Goal: Task Accomplishment & Management: Complete application form

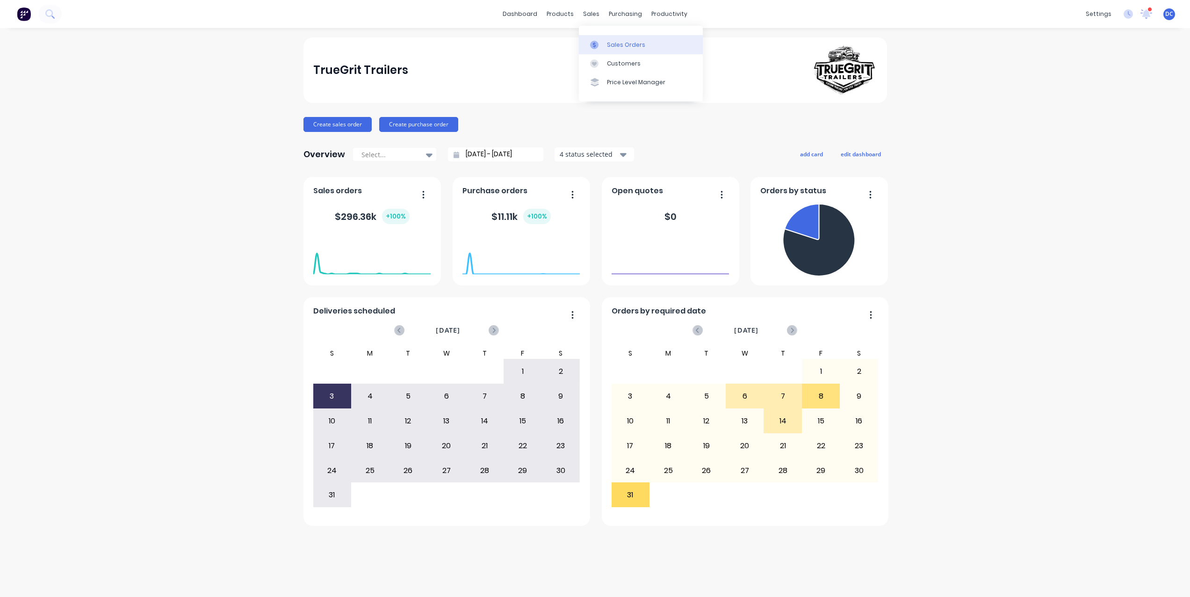
click at [609, 39] on link "Sales Orders" at bounding box center [641, 44] width 124 height 19
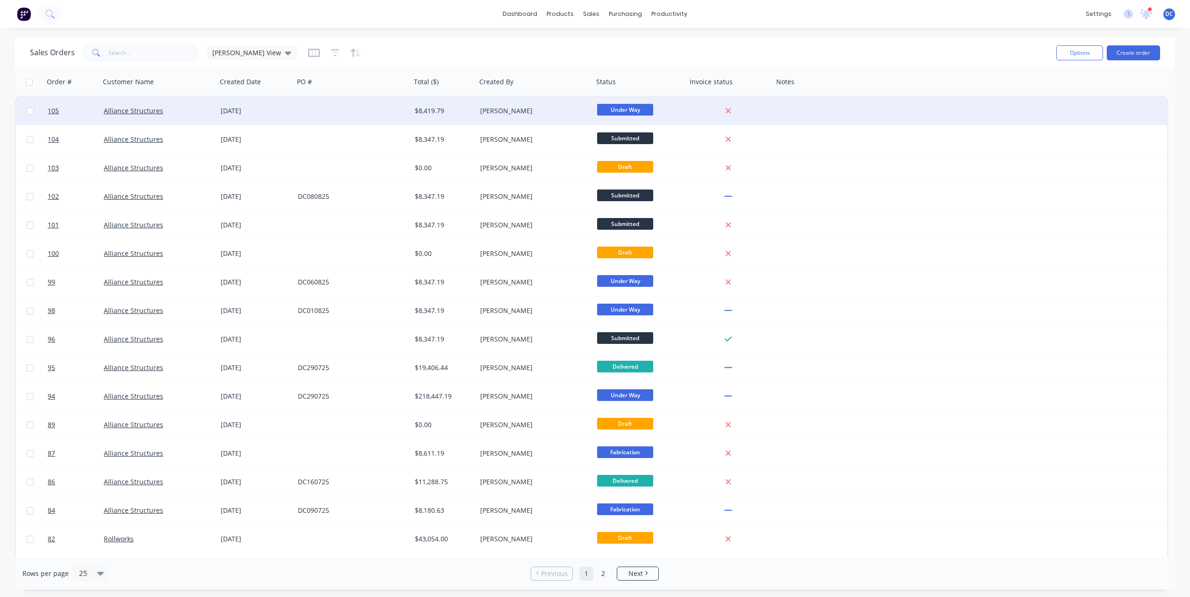
click at [319, 107] on div at bounding box center [352, 111] width 117 height 28
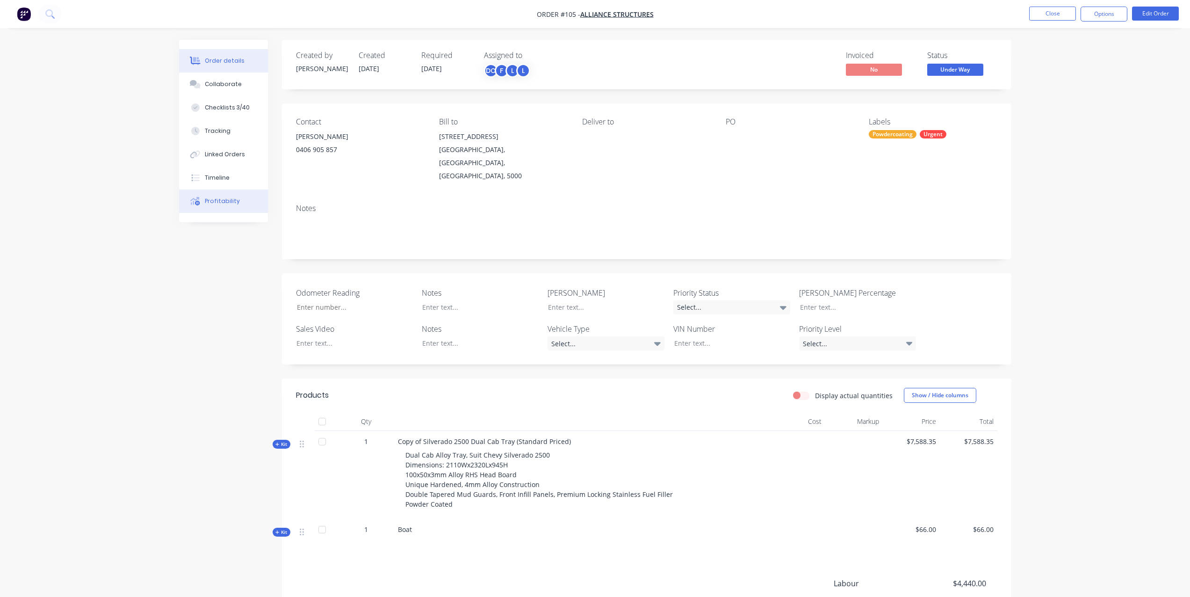
click at [211, 199] on div "Profitability" at bounding box center [222, 201] width 35 height 8
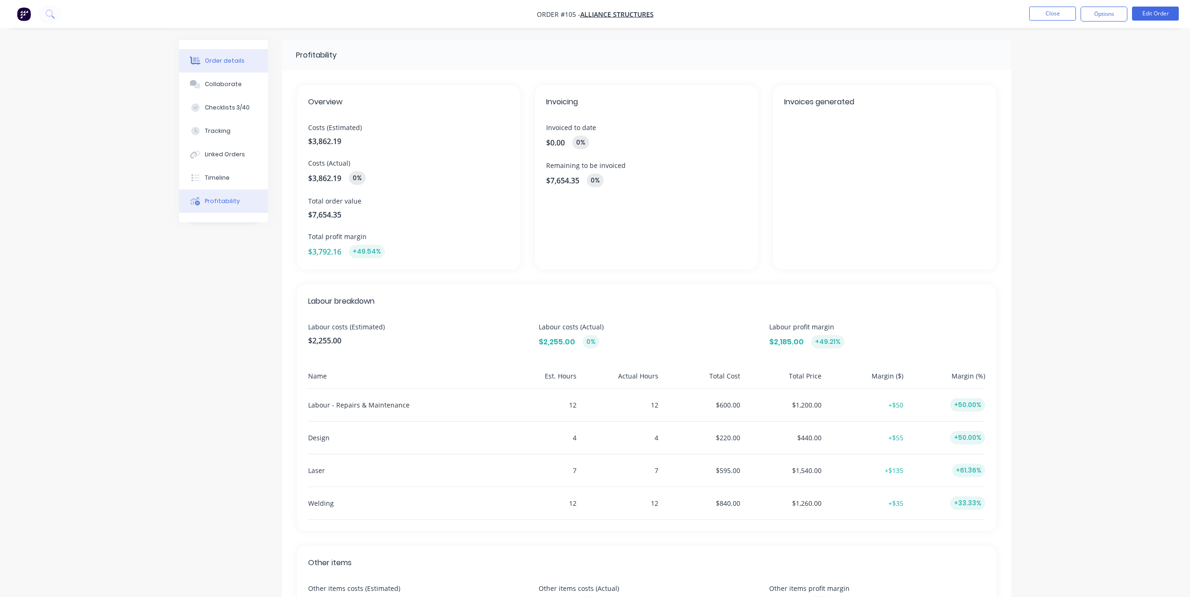
click at [232, 61] on div "Order details" at bounding box center [225, 61] width 40 height 8
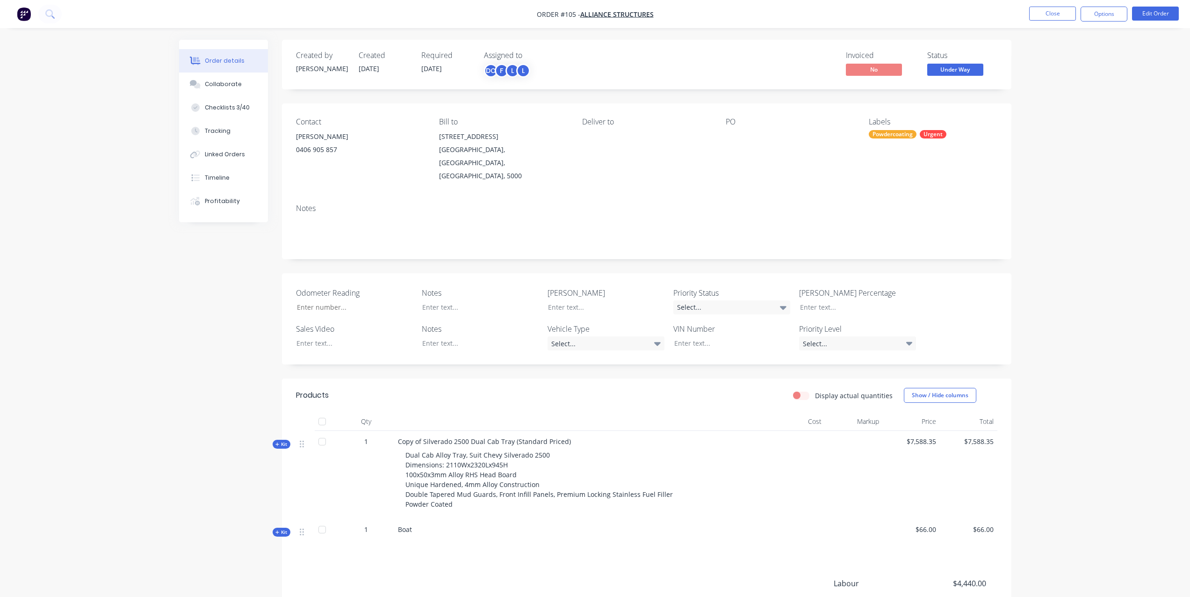
click at [32, 12] on button "button" at bounding box center [24, 14] width 20 height 15
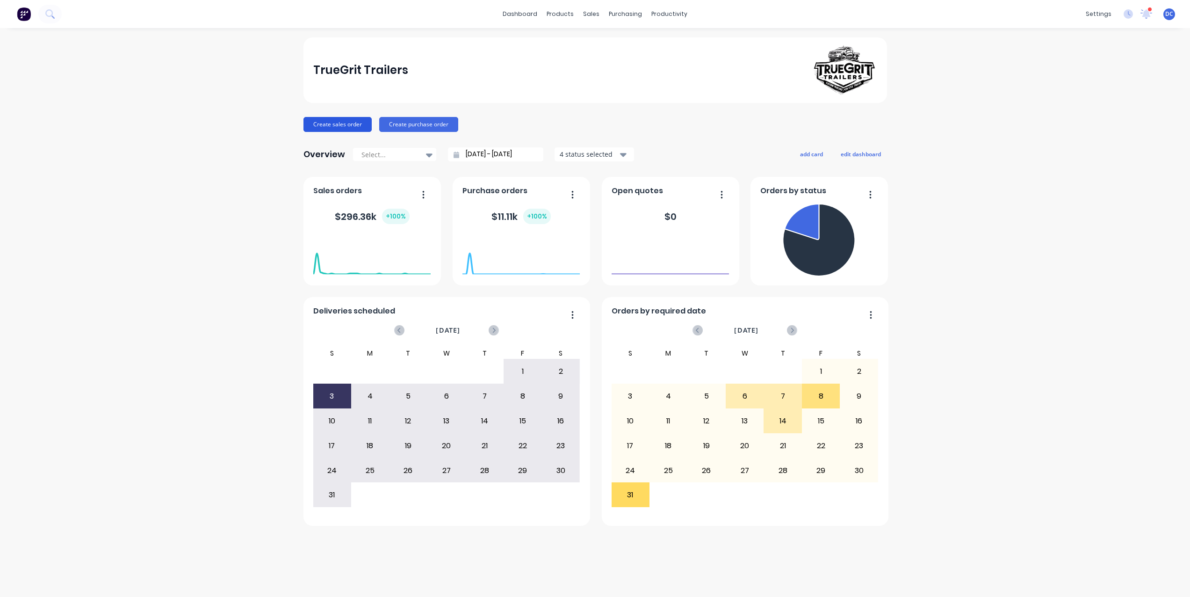
click at [336, 124] on button "Create sales order" at bounding box center [337, 124] width 68 height 15
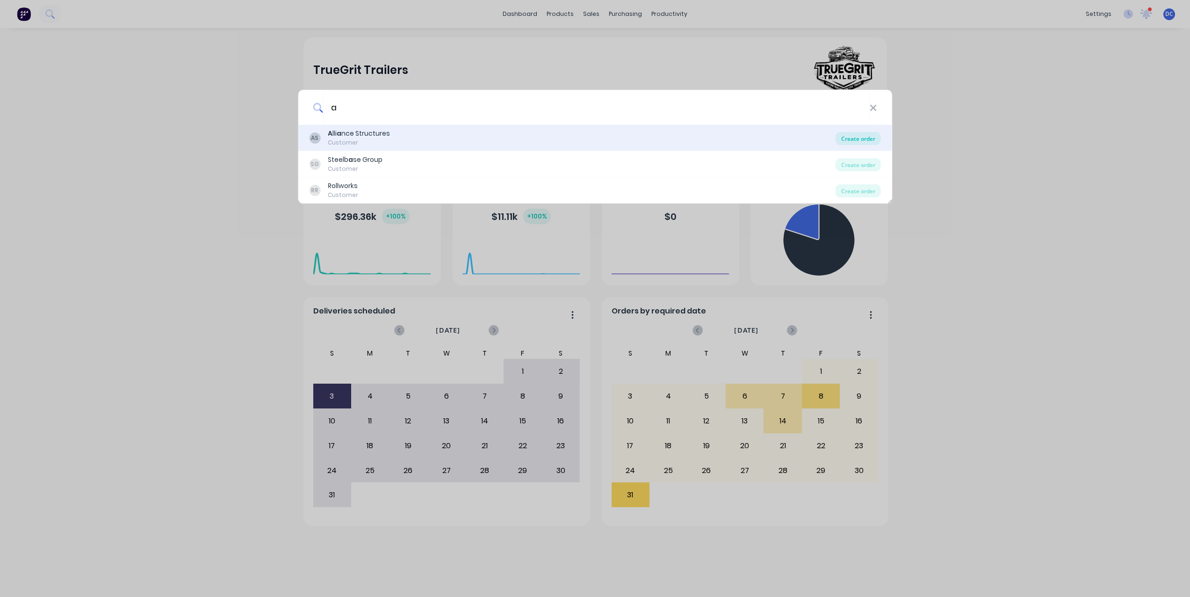
type input "a"
click at [853, 137] on div "Create order" at bounding box center [858, 138] width 45 height 13
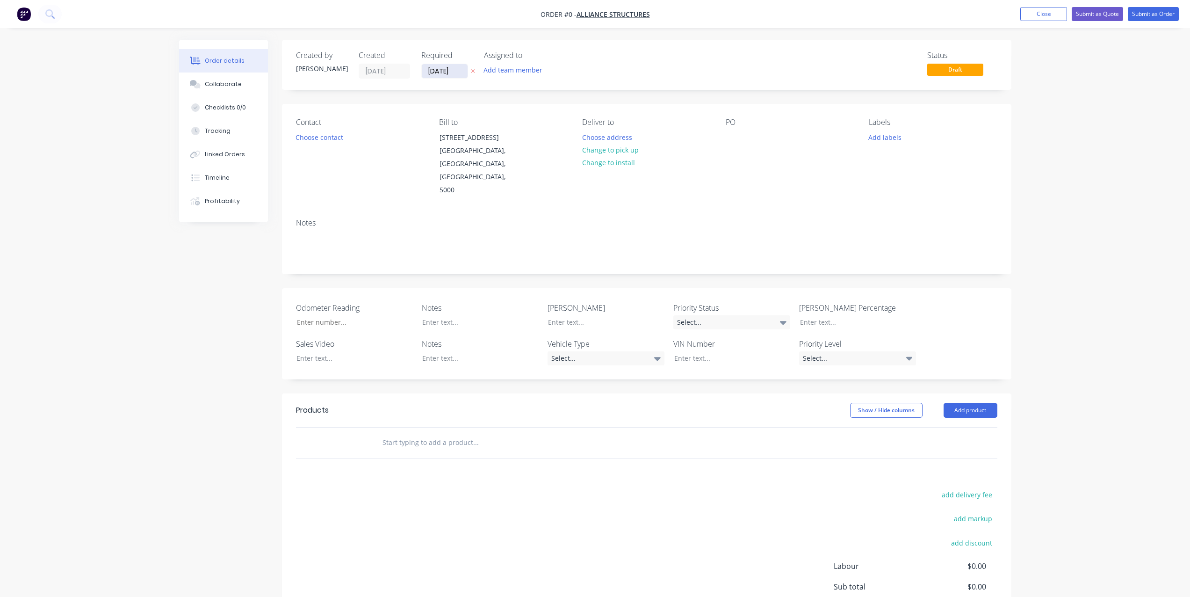
click at [436, 71] on input "[DATE]" at bounding box center [445, 71] width 46 height 14
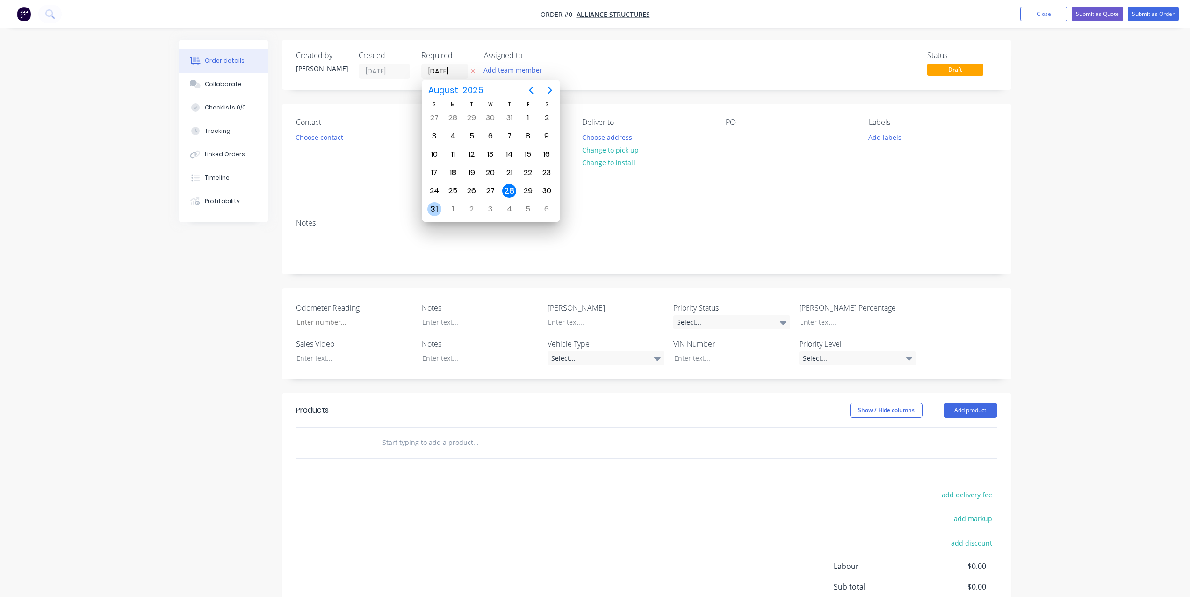
click at [435, 212] on div "31" at bounding box center [434, 209] width 14 height 14
type input "[DATE]"
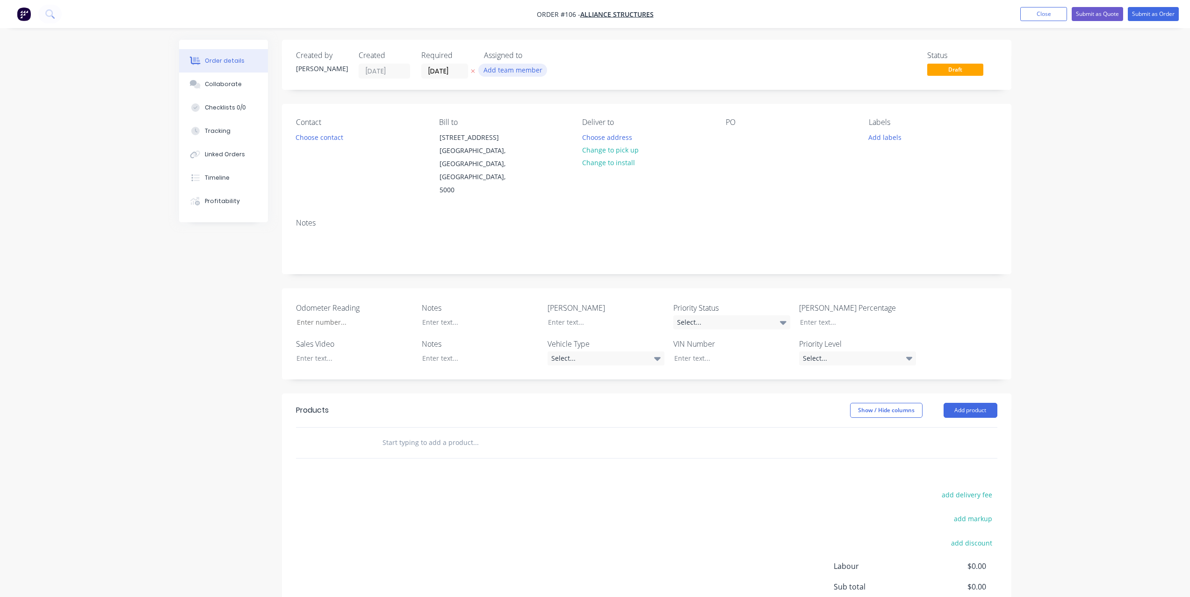
click at [514, 69] on button "Add team member" at bounding box center [512, 70] width 69 height 13
click at [498, 122] on div at bounding box center [499, 122] width 19 height 19
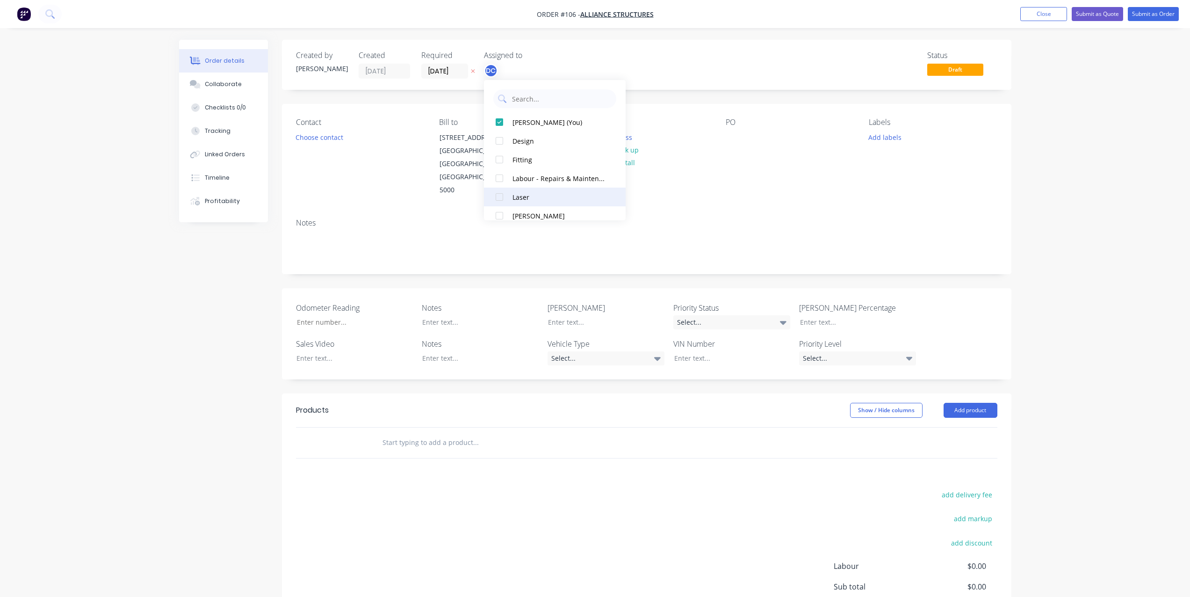
click at [502, 193] on div at bounding box center [499, 197] width 19 height 19
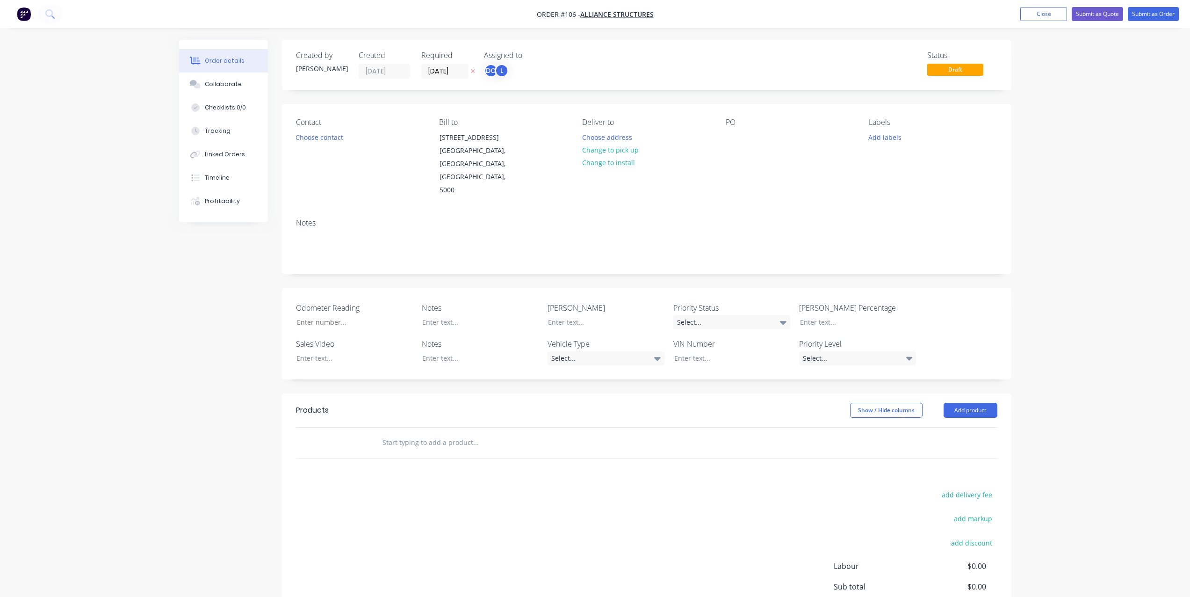
click at [286, 288] on div "Odometer Reading Notes [PERSON_NAME] Priority Status Select... [PERSON_NAME] Pe…" at bounding box center [646, 333] width 729 height 91
click at [314, 139] on button "Choose contact" at bounding box center [319, 136] width 58 height 13
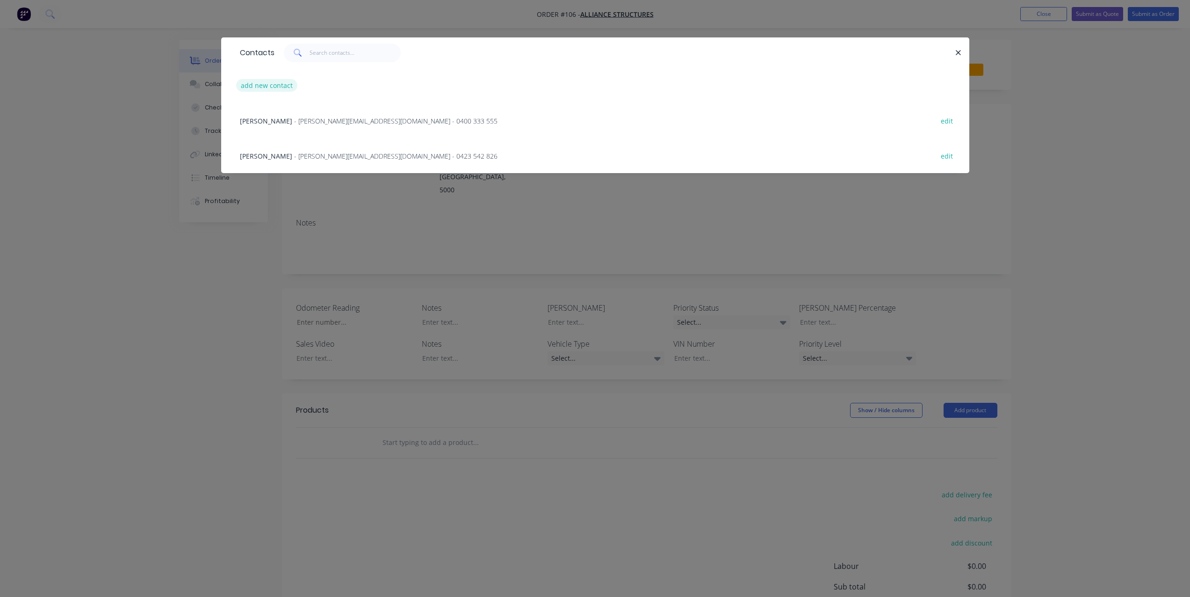
click at [283, 85] on button "add new contact" at bounding box center [267, 85] width 62 height 13
select select "AU"
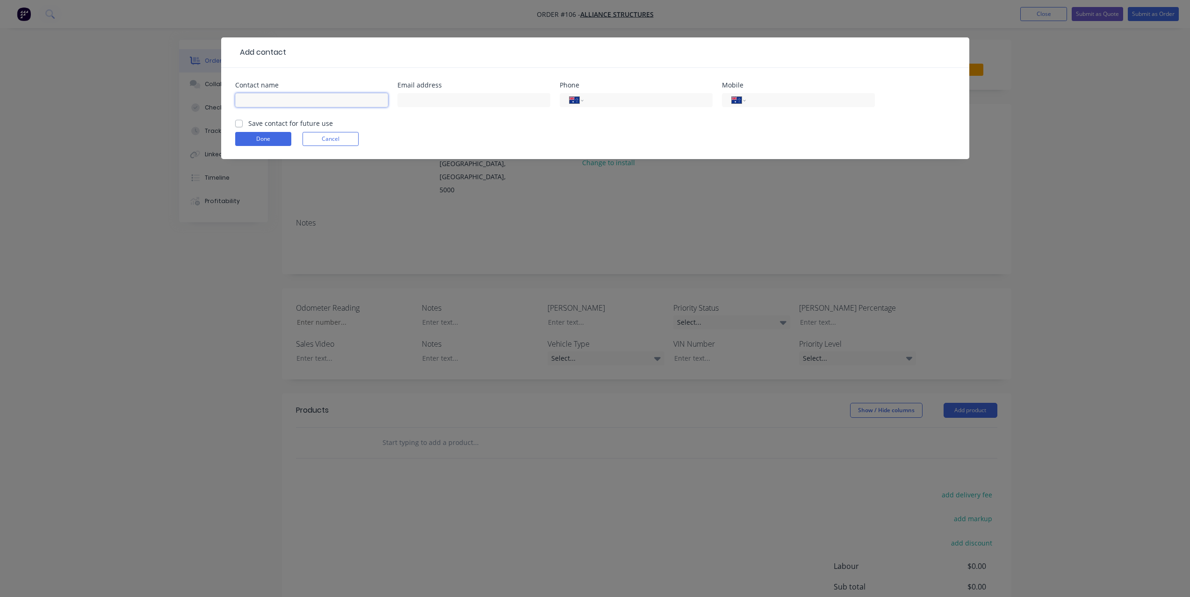
click at [313, 100] on input "text" at bounding box center [311, 100] width 153 height 14
type input "[PERSON_NAME]"
click at [764, 101] on input "tel" at bounding box center [808, 100] width 112 height 11
type input "0403 683 199"
click at [261, 139] on button "Done" at bounding box center [263, 139] width 56 height 14
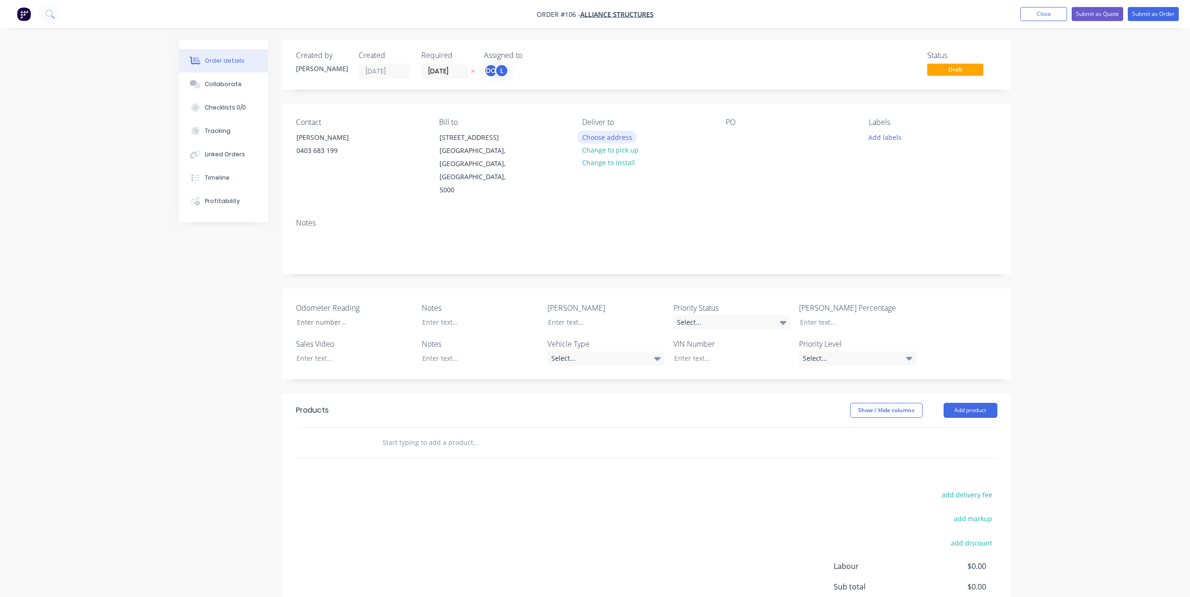
click at [604, 135] on button "Choose address" at bounding box center [607, 136] width 60 height 13
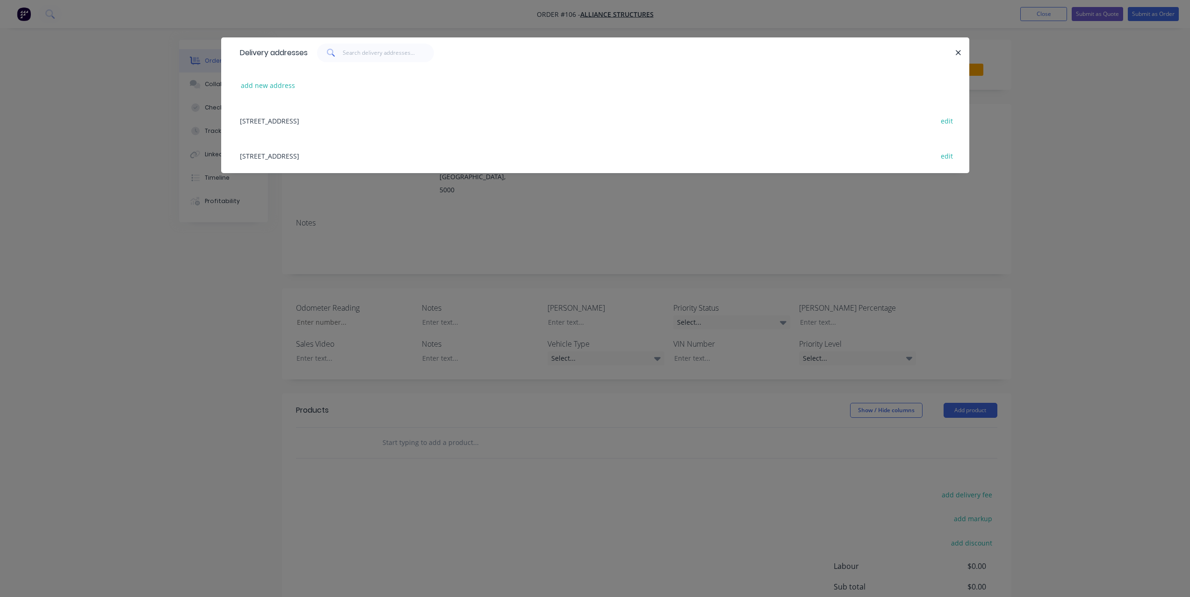
click at [391, 121] on div "[STREET_ADDRESS] edit" at bounding box center [595, 120] width 720 height 35
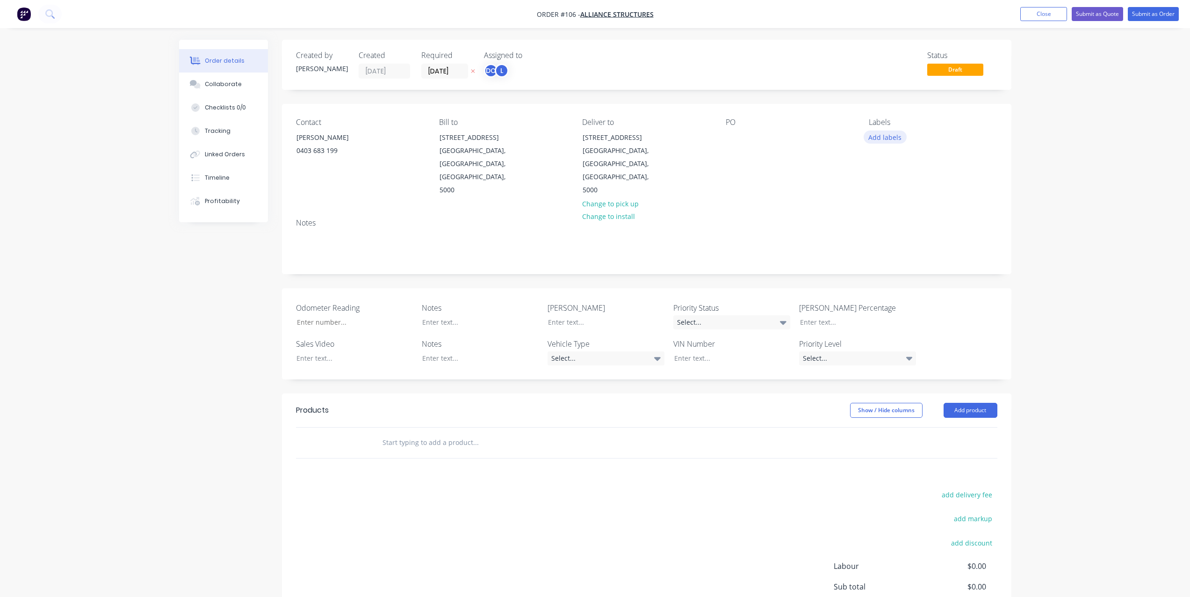
click at [883, 132] on button "Add labels" at bounding box center [885, 136] width 43 height 13
click at [908, 165] on input "text" at bounding box center [946, 164] width 98 height 19
click at [886, 218] on div at bounding box center [885, 220] width 19 height 19
drag, startPoint x: 919, startPoint y: 161, endPoint x: 887, endPoint y: 161, distance: 32.3
click at [887, 161] on div "urgent" at bounding box center [939, 160] width 122 height 19
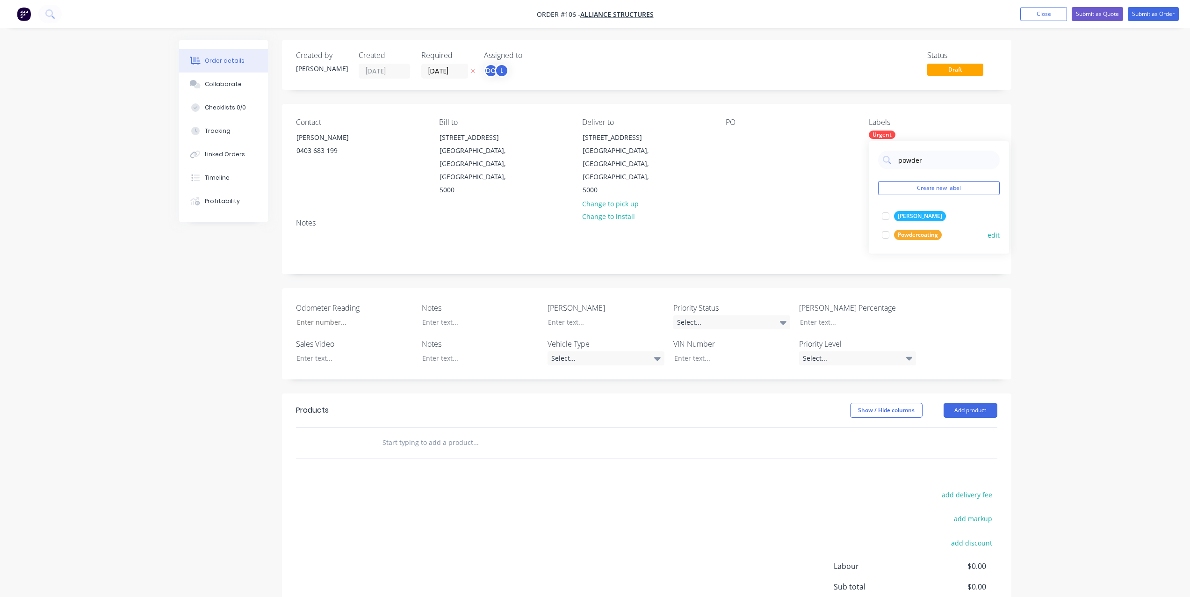
click at [888, 231] on div at bounding box center [885, 234] width 19 height 19
drag, startPoint x: 926, startPoint y: 162, endPoint x: 882, endPoint y: 161, distance: 44.4
click at [882, 161] on div "powder" at bounding box center [939, 160] width 122 height 19
click at [888, 215] on div at bounding box center [885, 216] width 19 height 19
drag, startPoint x: 921, startPoint y: 161, endPoint x: 879, endPoint y: 162, distance: 42.1
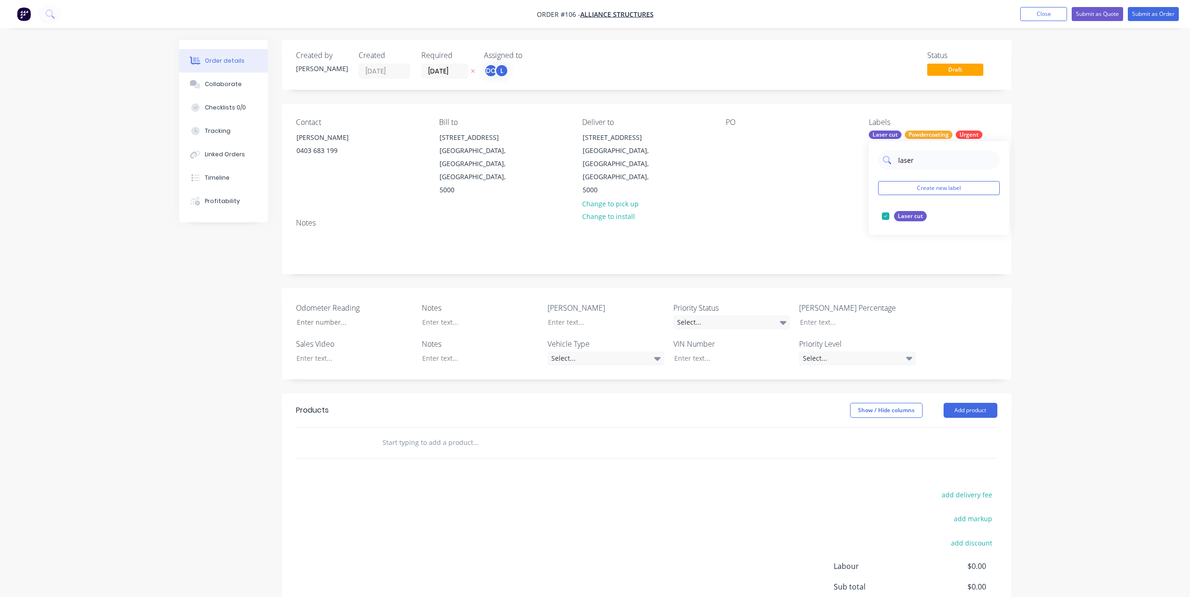
click at [879, 162] on div "laser" at bounding box center [939, 160] width 122 height 19
type input "design"
click at [910, 181] on button "Create new label" at bounding box center [939, 188] width 122 height 14
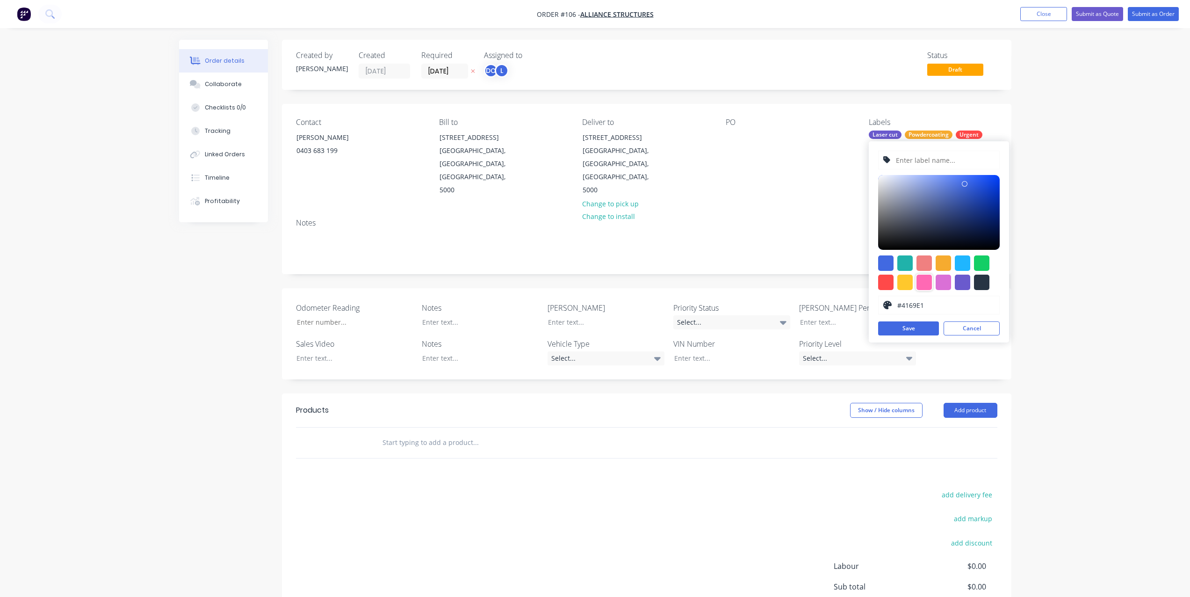
click at [926, 281] on div at bounding box center [924, 281] width 15 height 15
type input "#FF69B4"
click at [924, 155] on input "text" at bounding box center [945, 160] width 100 height 18
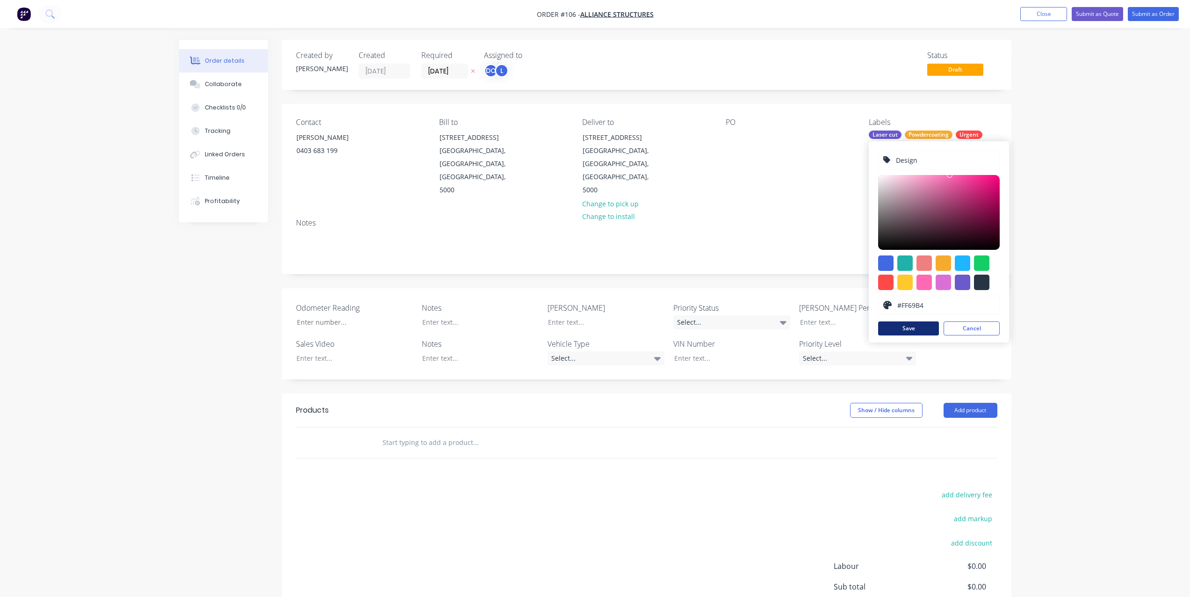
type input "Design"
click at [916, 334] on button "Save" at bounding box center [908, 328] width 61 height 14
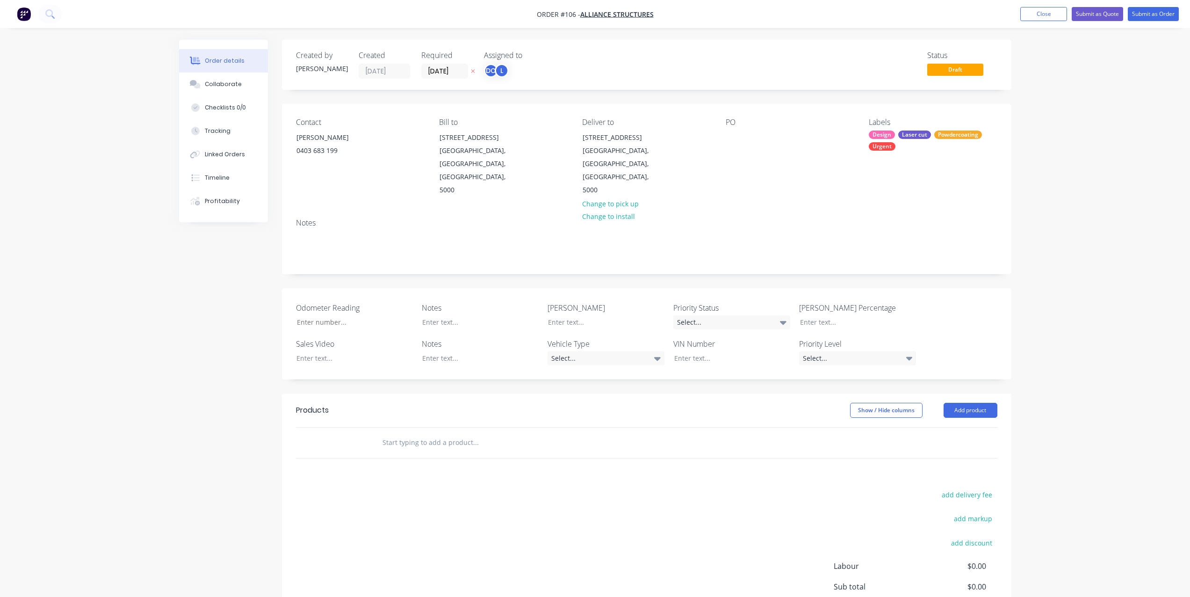
click at [1077, 277] on div "Order details Collaborate Checklists 0/0 Tracking Linked Orders Timeline Profit…" at bounding box center [595, 348] width 1190 height 697
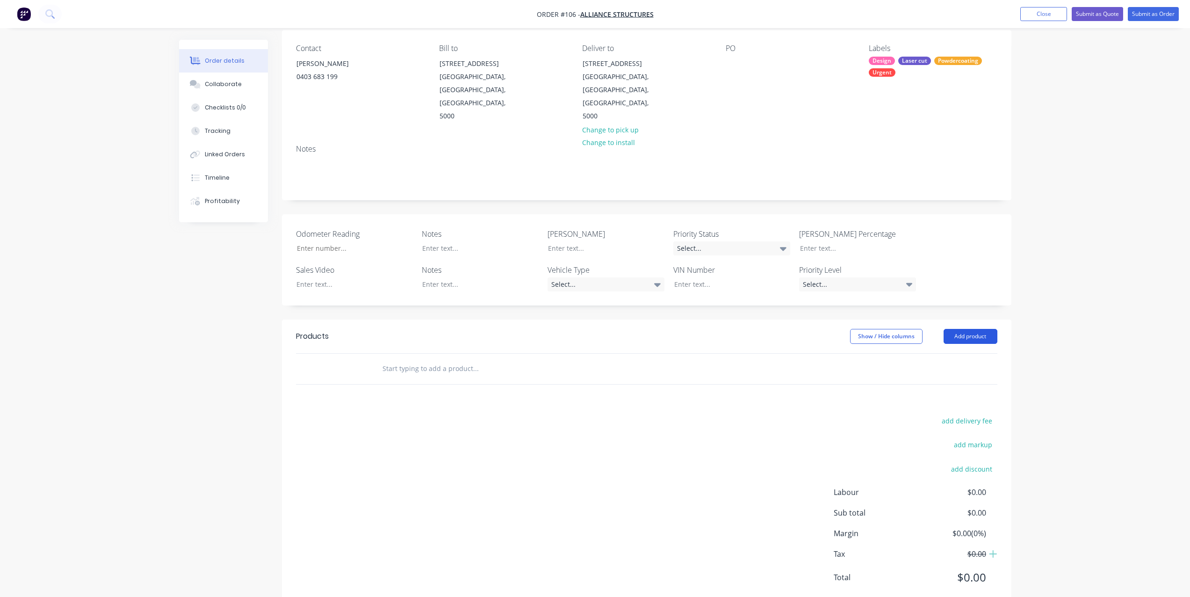
click at [972, 329] on button "Add product" at bounding box center [971, 336] width 54 height 15
click at [473, 359] on input "text" at bounding box center [475, 368] width 187 height 19
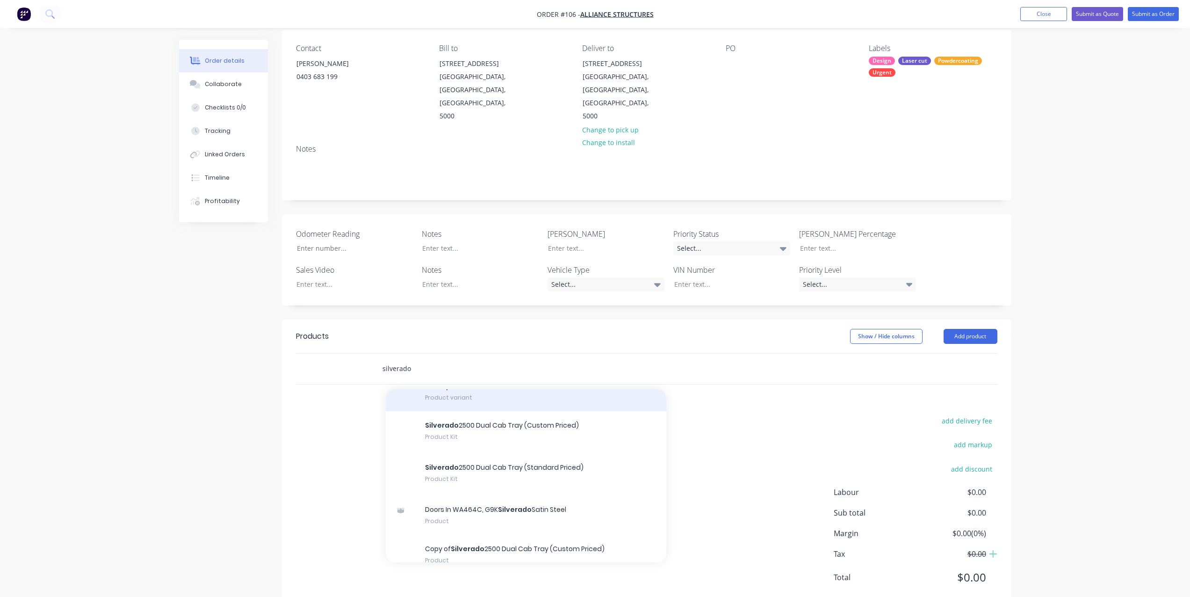
scroll to position [72, 0]
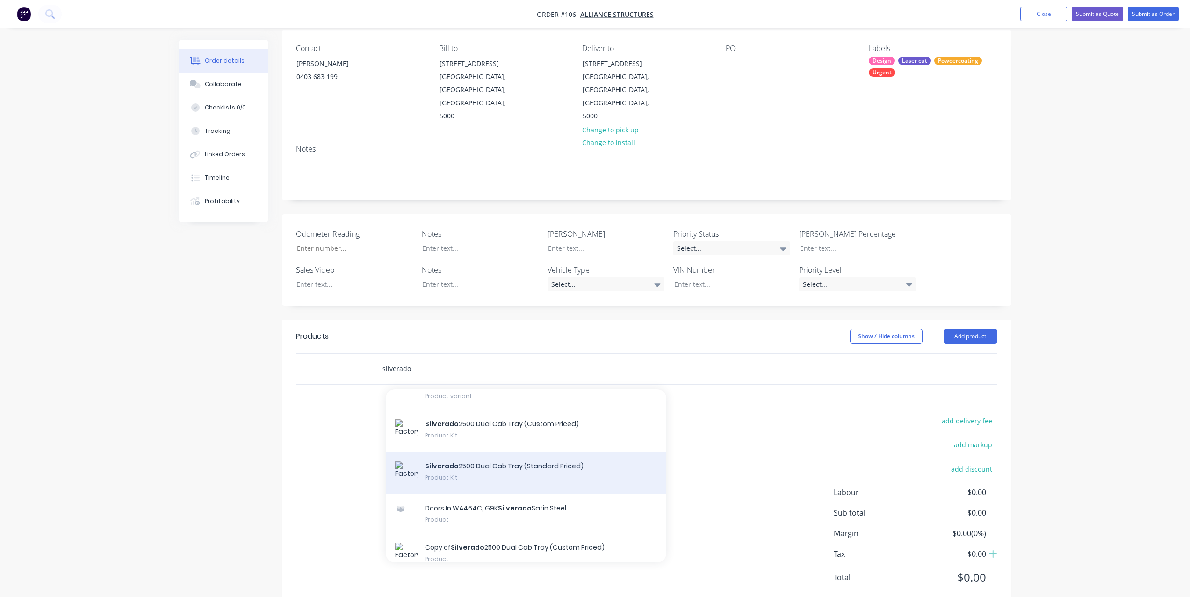
type input "silverado"
click at [520, 452] on div "Silverado 2500 Dual Cab Tray (Standard Priced) Product Kit" at bounding box center [526, 473] width 281 height 42
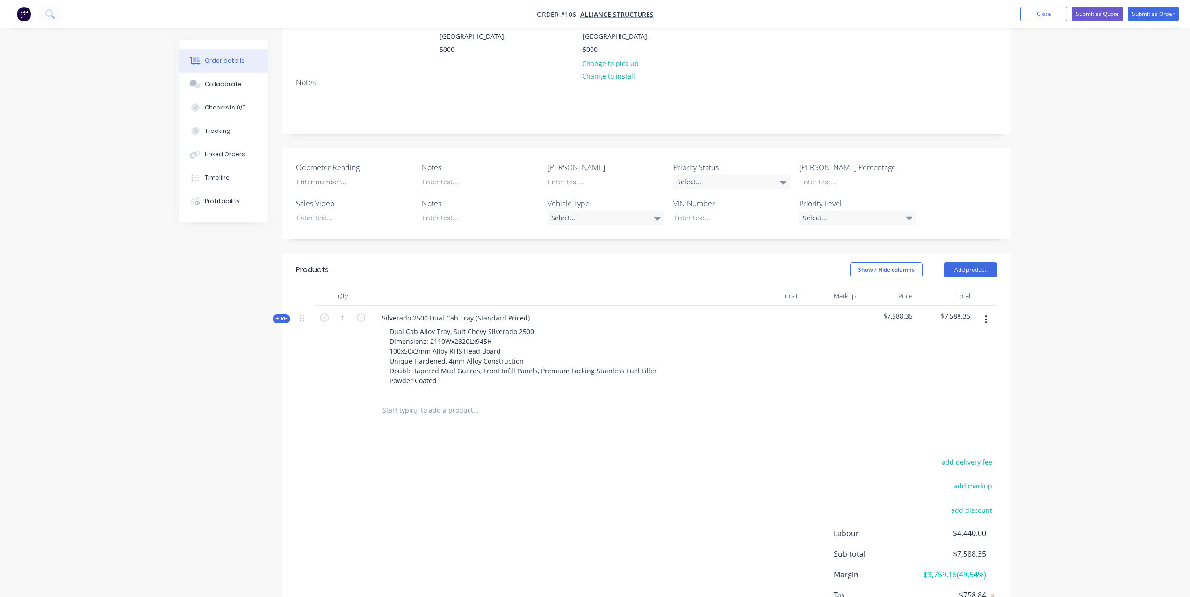
scroll to position [141, 0]
click at [278, 316] on icon at bounding box center [277, 318] width 4 height 5
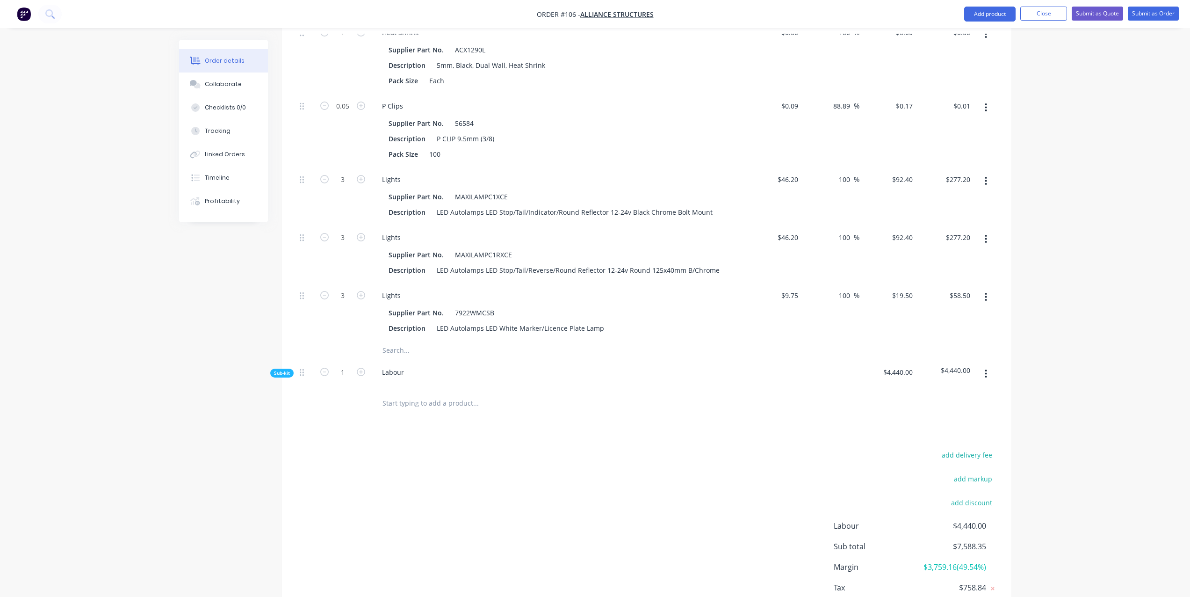
scroll to position [2094, 0]
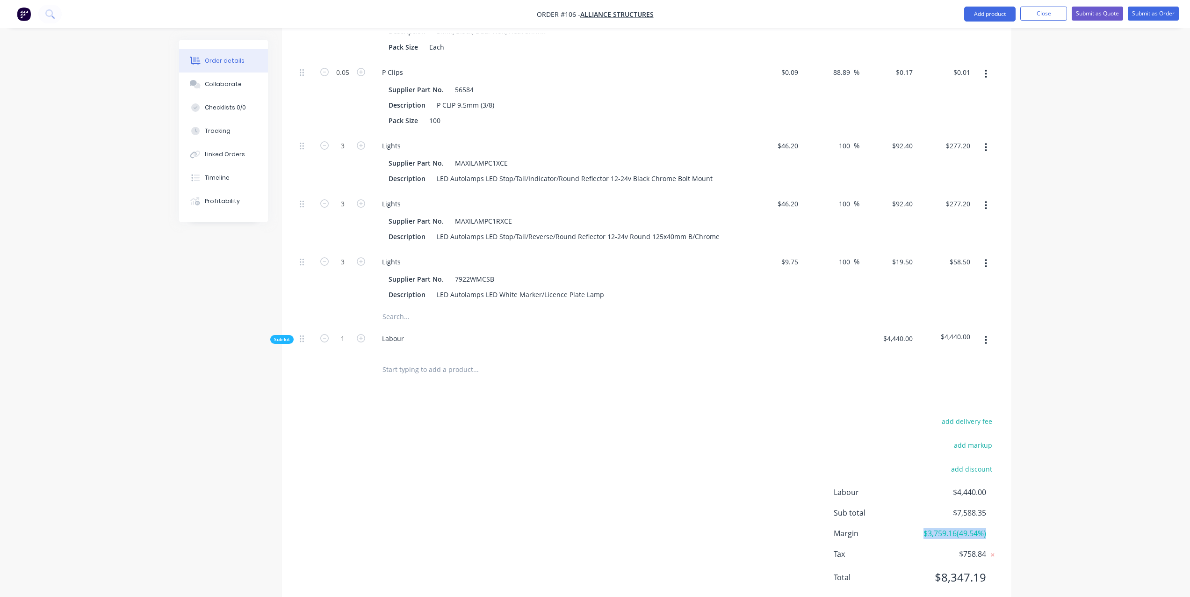
drag, startPoint x: 993, startPoint y: 511, endPoint x: 917, endPoint y: 508, distance: 76.3
click at [917, 527] on div "Margin $3,759.16 ( 49.54 %)" at bounding box center [916, 532] width 164 height 11
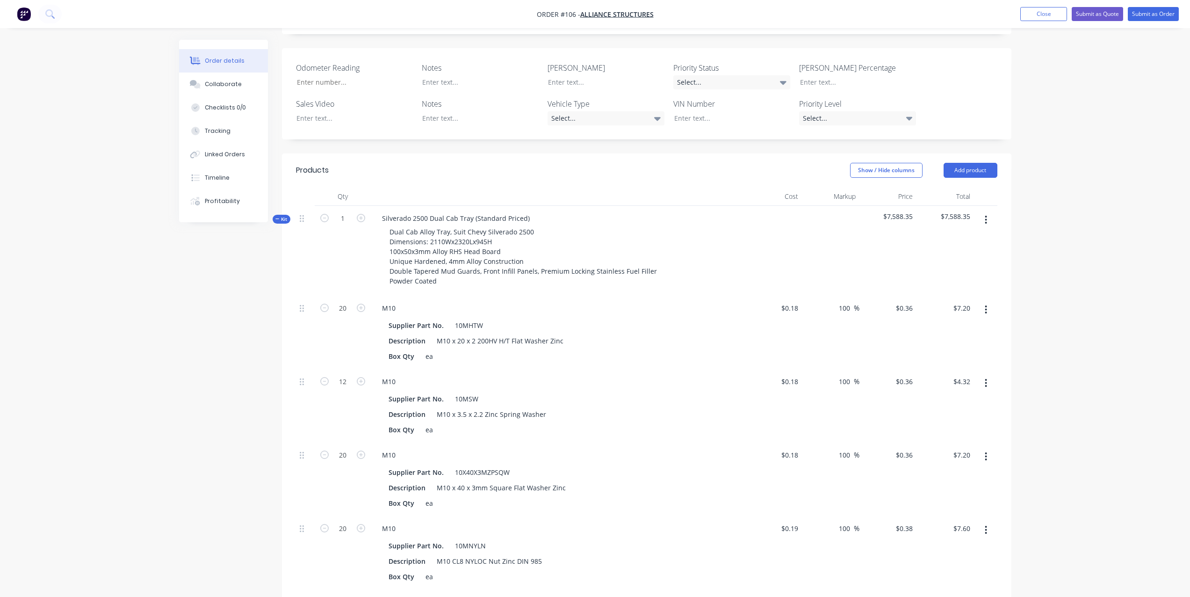
scroll to position [223, 0]
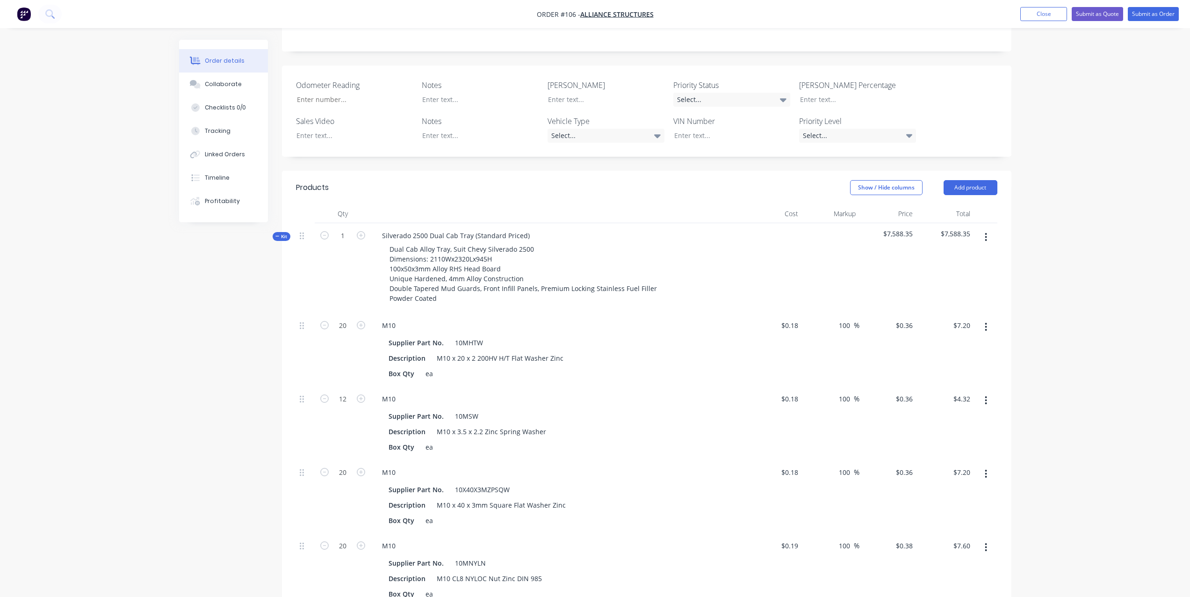
click at [275, 234] on icon at bounding box center [277, 236] width 4 height 5
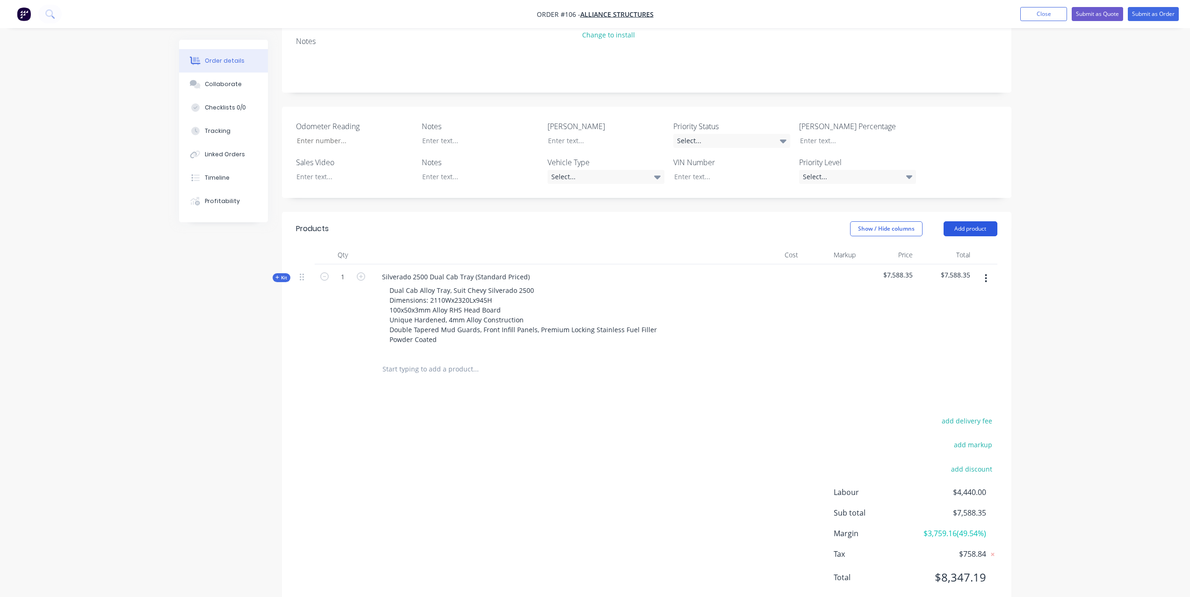
click at [970, 221] on button "Add product" at bounding box center [971, 228] width 54 height 15
click at [946, 302] on div "Lineal metre product" at bounding box center [953, 309] width 72 height 14
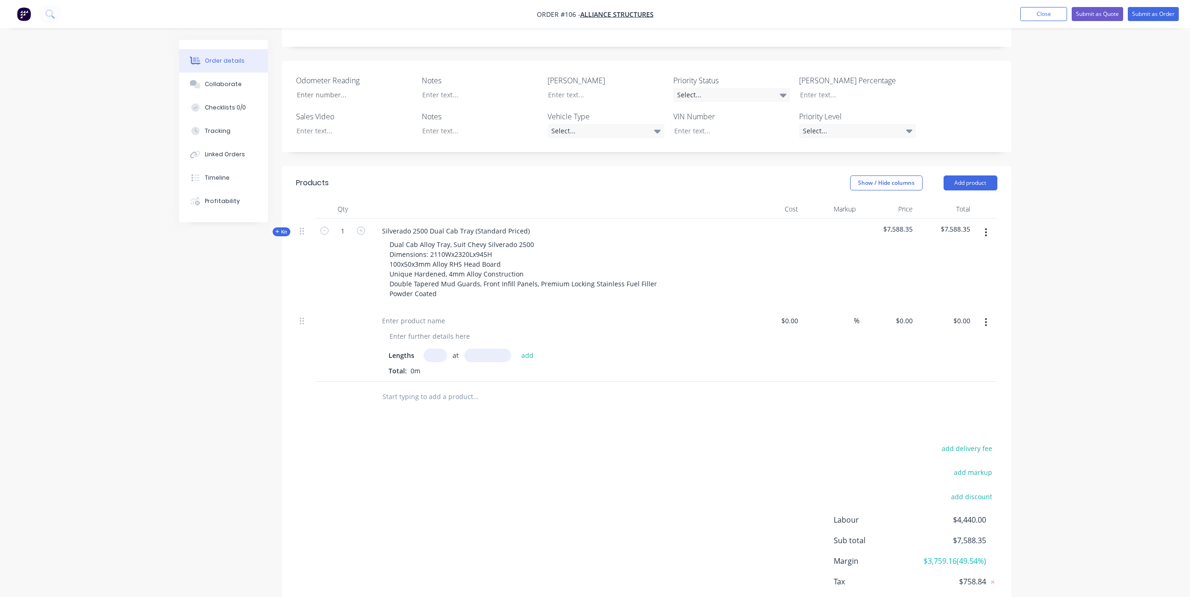
scroll to position [229, 0]
click at [431, 347] on input "text" at bounding box center [435, 354] width 23 height 14
type input "1"
drag, startPoint x: 476, startPoint y: 328, endPoint x: 478, endPoint y: 321, distance: 7.7
click at [476, 347] on input "text" at bounding box center [487, 354] width 47 height 14
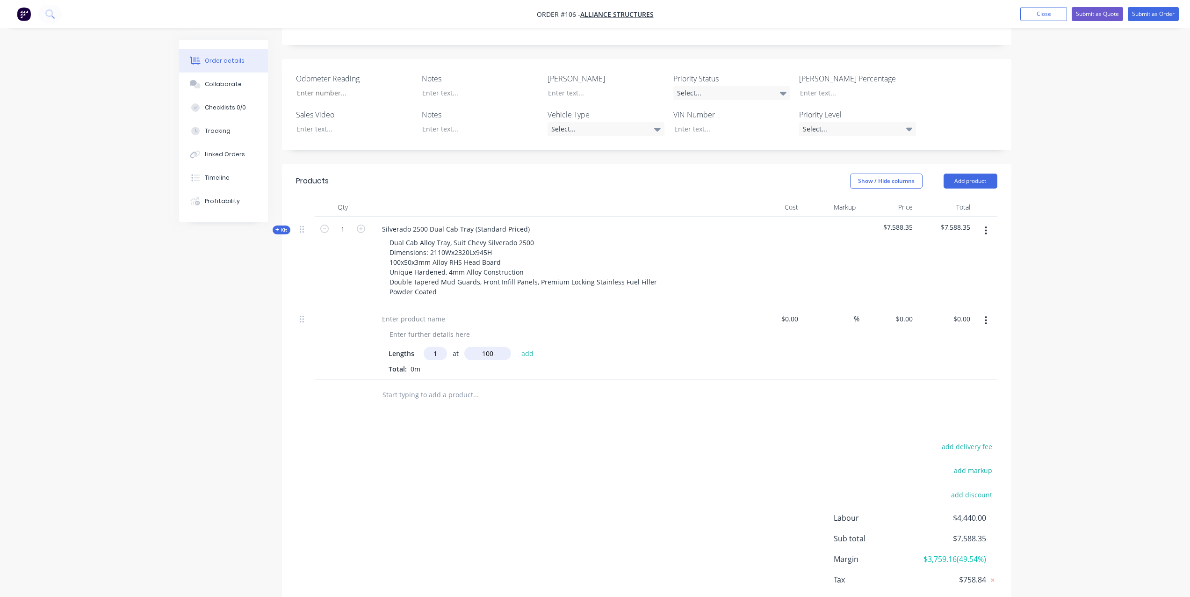
type input "100"
click at [517, 347] on button "add" at bounding box center [528, 353] width 22 height 13
click at [989, 312] on button "button" at bounding box center [986, 320] width 22 height 17
click at [923, 394] on div "Delete" at bounding box center [953, 401] width 72 height 14
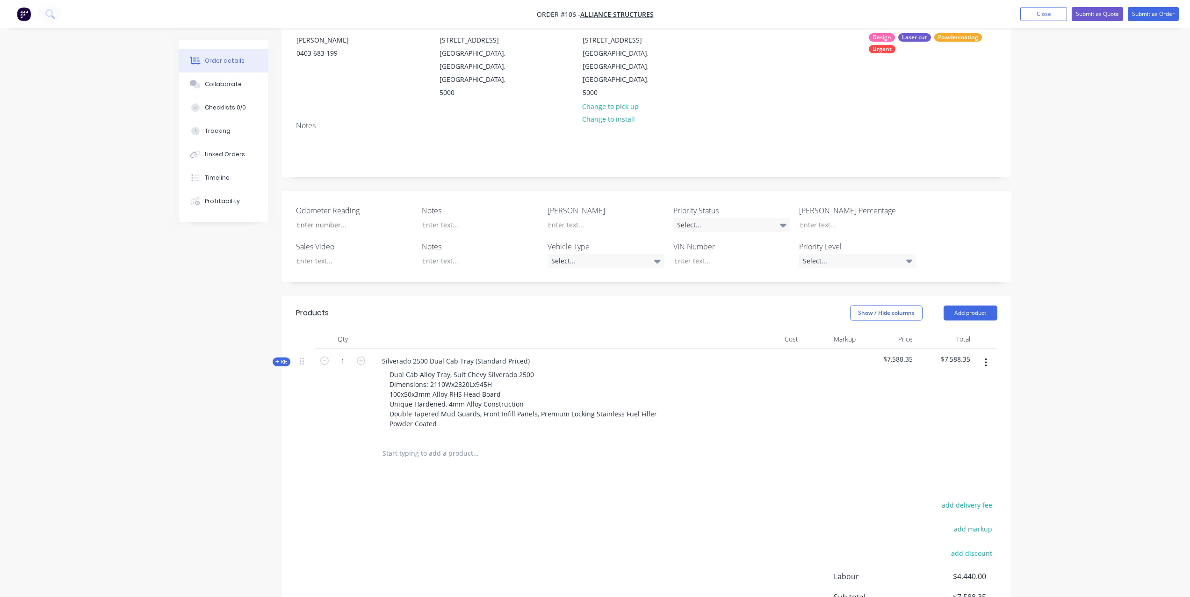
scroll to position [0, 0]
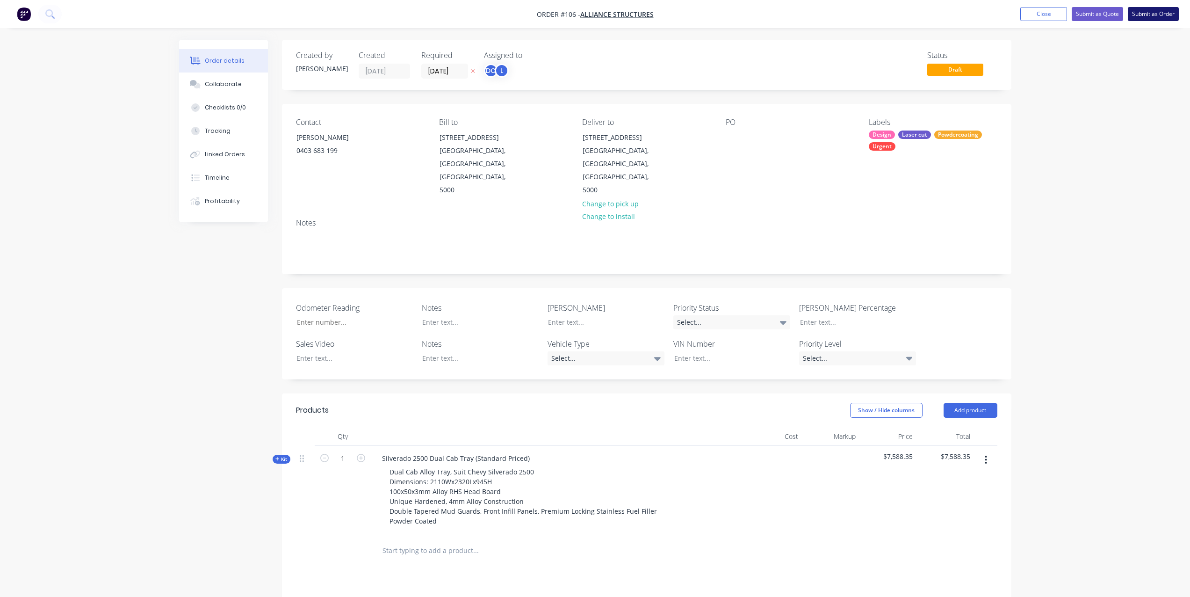
click at [1146, 17] on button "Submit as Order" at bounding box center [1153, 14] width 51 height 14
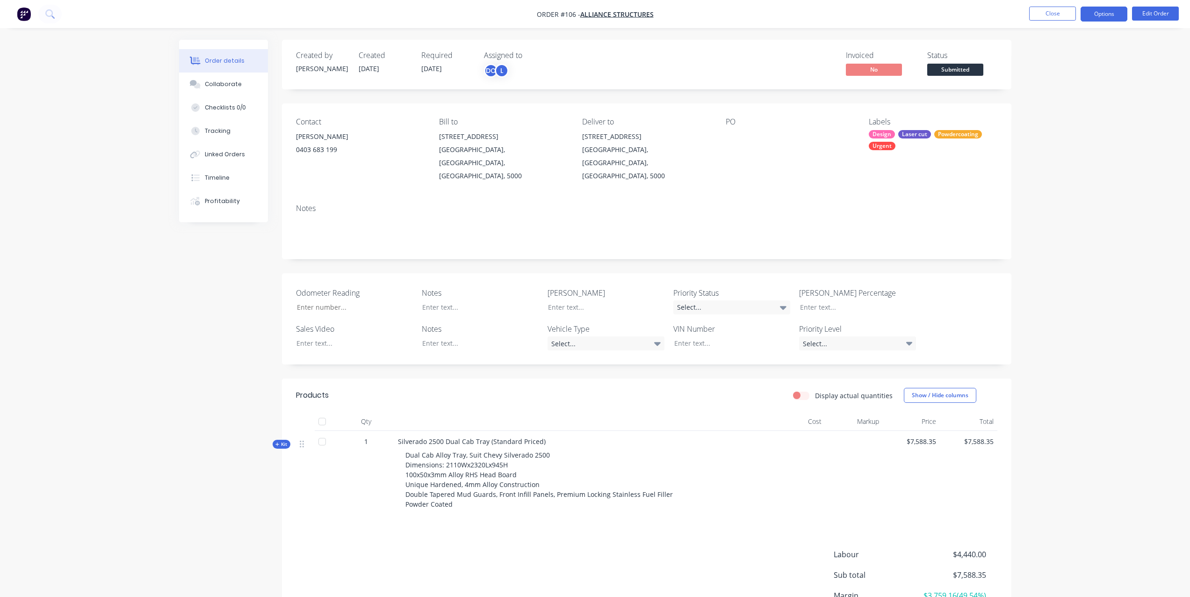
click at [1101, 13] on button "Options" at bounding box center [1104, 14] width 47 height 15
click at [1068, 167] on div "Purchase Products" at bounding box center [1076, 169] width 86 height 14
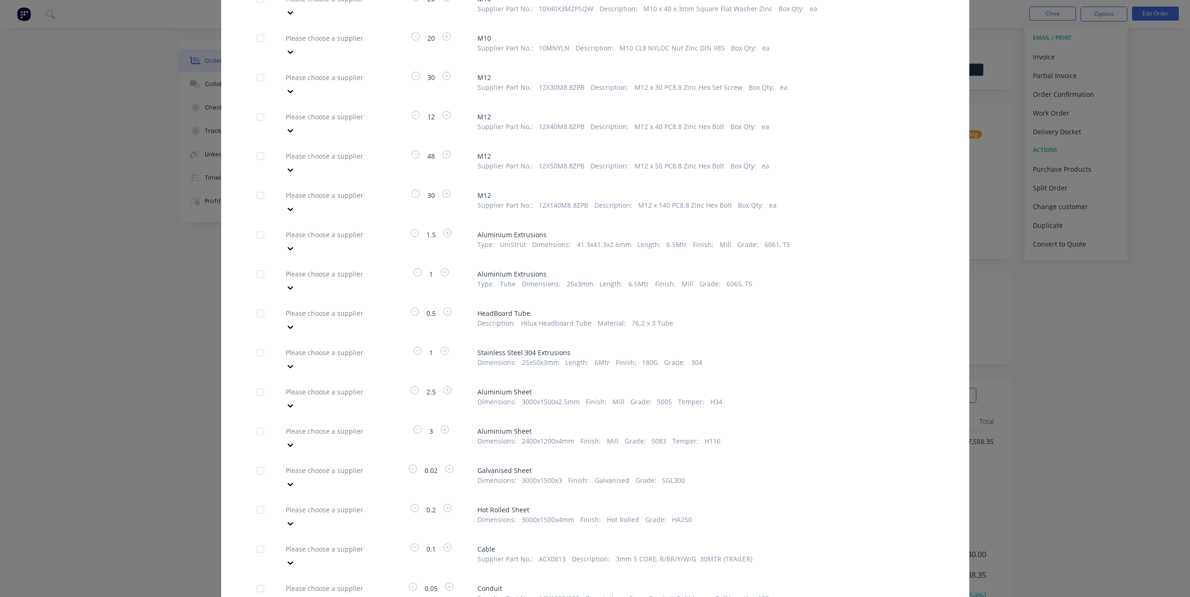
scroll to position [424, 0]
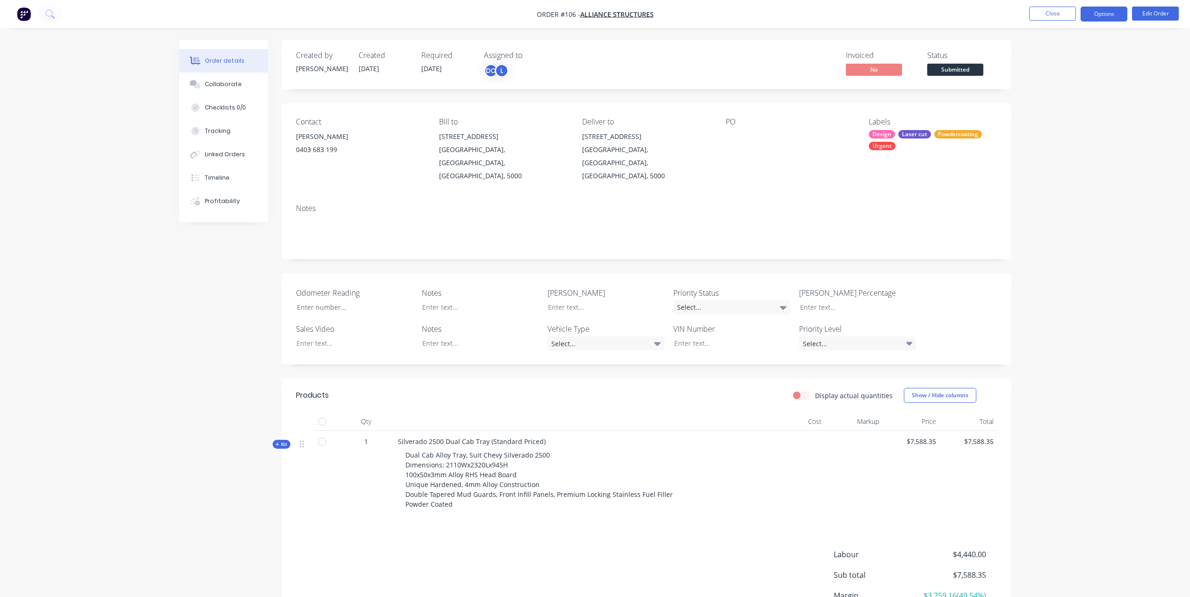
click at [1093, 15] on button "Options" at bounding box center [1104, 14] width 47 height 15
click at [262, 296] on div "Created by [PERSON_NAME] Created [DATE] Required [DATE] Assigned to [GEOGRAPHIC…" at bounding box center [595, 362] width 832 height 645
click at [229, 91] on button "Collaborate" at bounding box center [223, 83] width 89 height 23
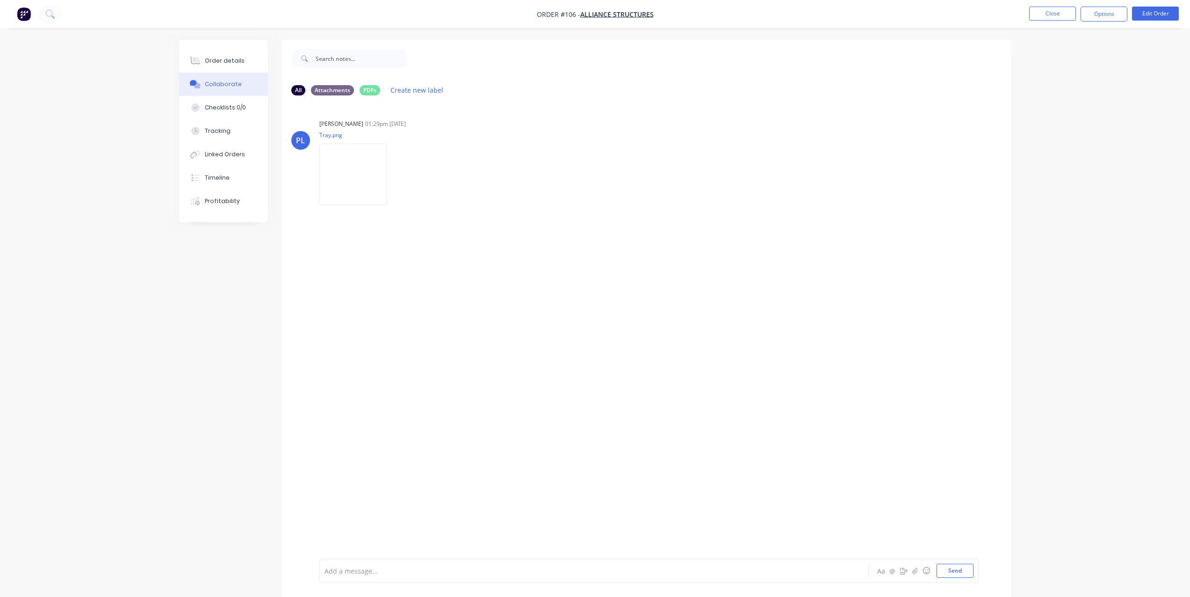
click at [498, 566] on div at bounding box center [568, 571] width 486 height 10
click at [900, 568] on icon "button" at bounding box center [903, 570] width 7 height 7
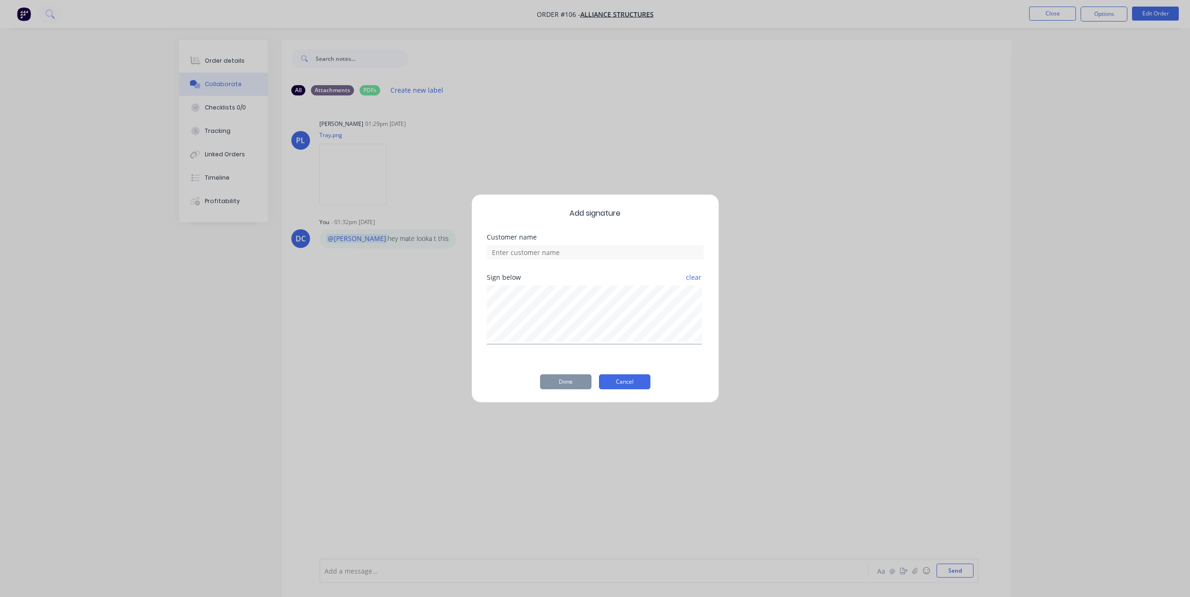
click at [613, 381] on button "Cancel" at bounding box center [624, 381] width 51 height 15
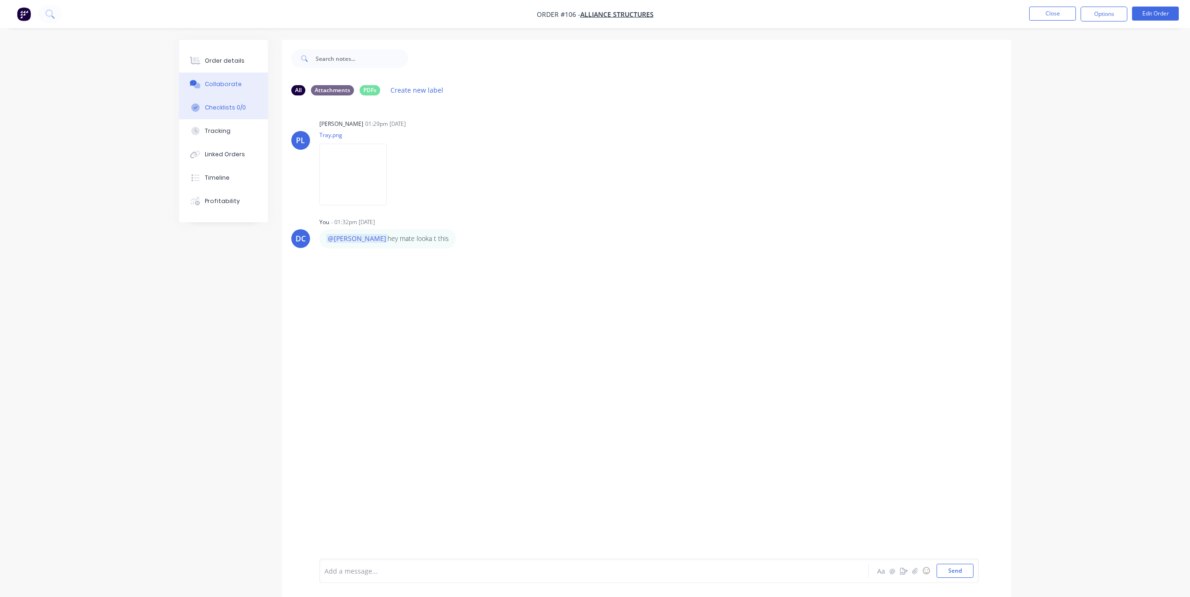
click at [238, 105] on div "Checklists 0/0" at bounding box center [225, 107] width 41 height 8
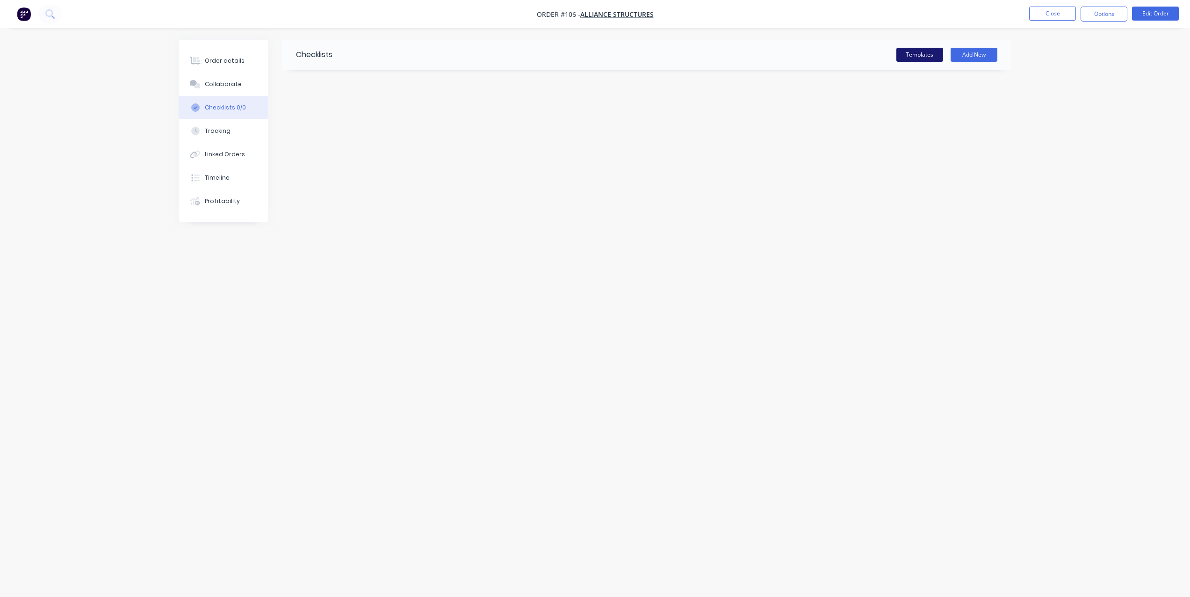
click at [911, 57] on button "Templates" at bounding box center [919, 55] width 47 height 14
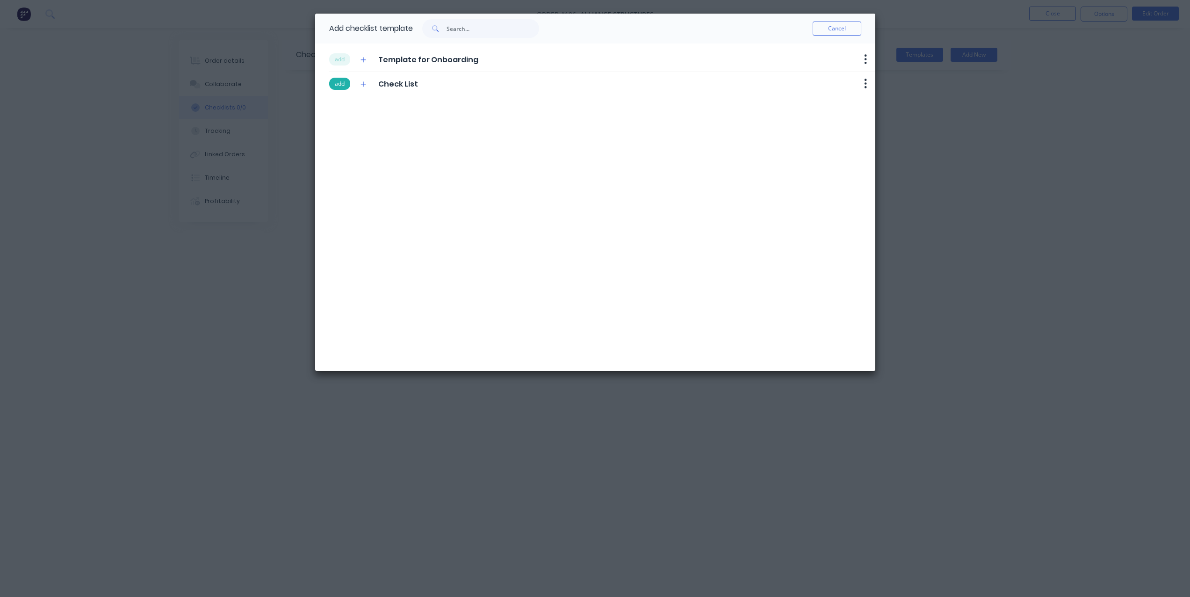
click at [334, 83] on button "add" at bounding box center [339, 84] width 21 height 12
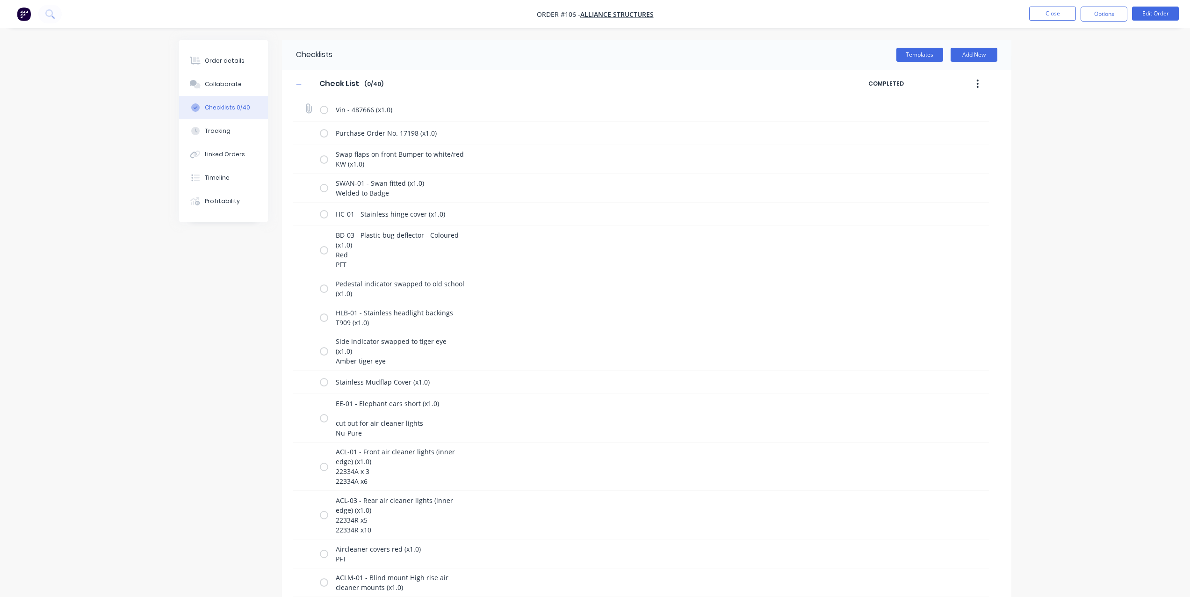
click at [324, 112] on label at bounding box center [324, 110] width 8 height 10
click at [0, 0] on input "checkbox" at bounding box center [0, 0] width 0 height 0
click at [324, 130] on label at bounding box center [324, 133] width 8 height 10
click at [0, 0] on input "checkbox" at bounding box center [0, 0] width 0 height 0
click at [231, 142] on button "Tracking" at bounding box center [223, 130] width 89 height 23
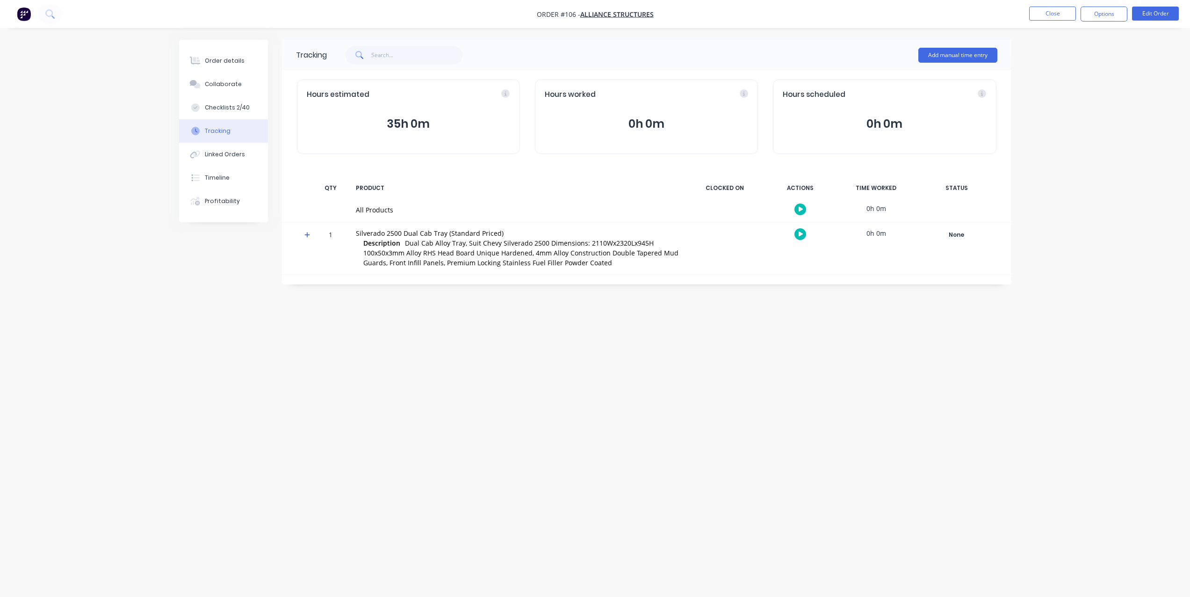
click at [804, 237] on button "button" at bounding box center [800, 234] width 12 height 12
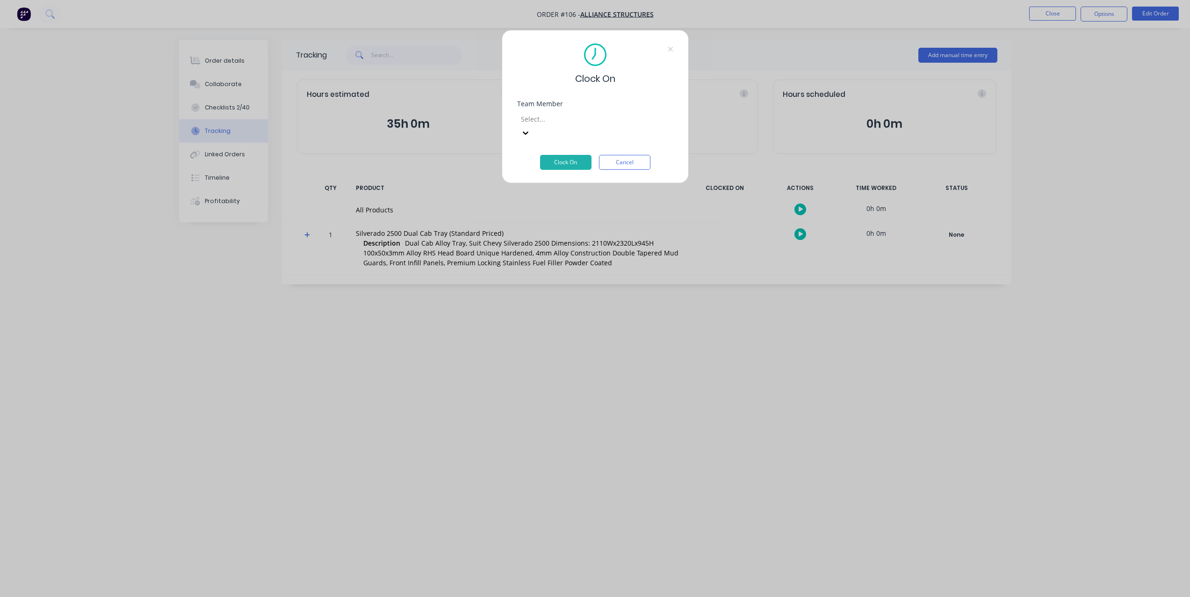
click at [593, 124] on div at bounding box center [587, 119] width 135 height 12
click at [567, 155] on button "Clock On" at bounding box center [565, 162] width 51 height 15
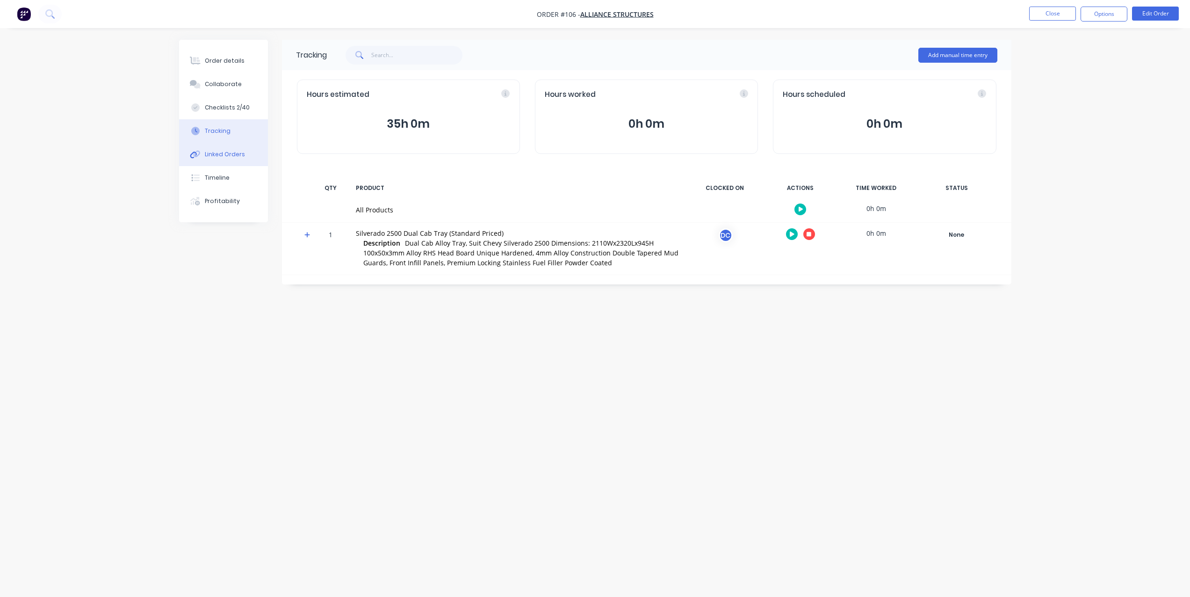
click at [217, 158] on div "Linked Orders" at bounding box center [225, 154] width 40 height 8
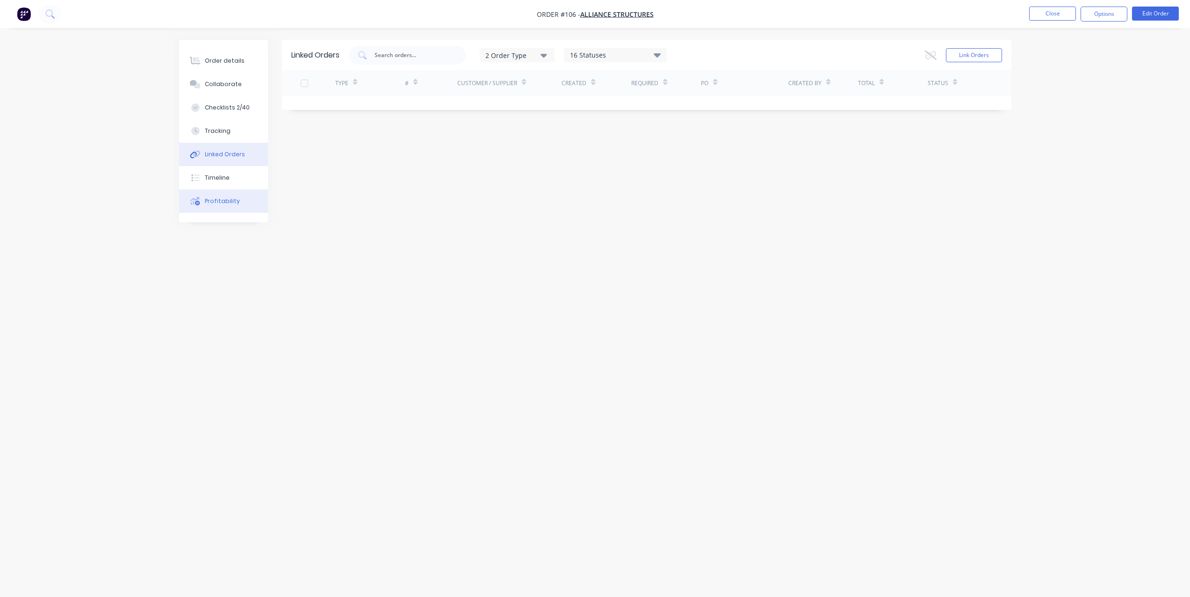
click at [227, 195] on button "Profitability" at bounding box center [223, 200] width 89 height 23
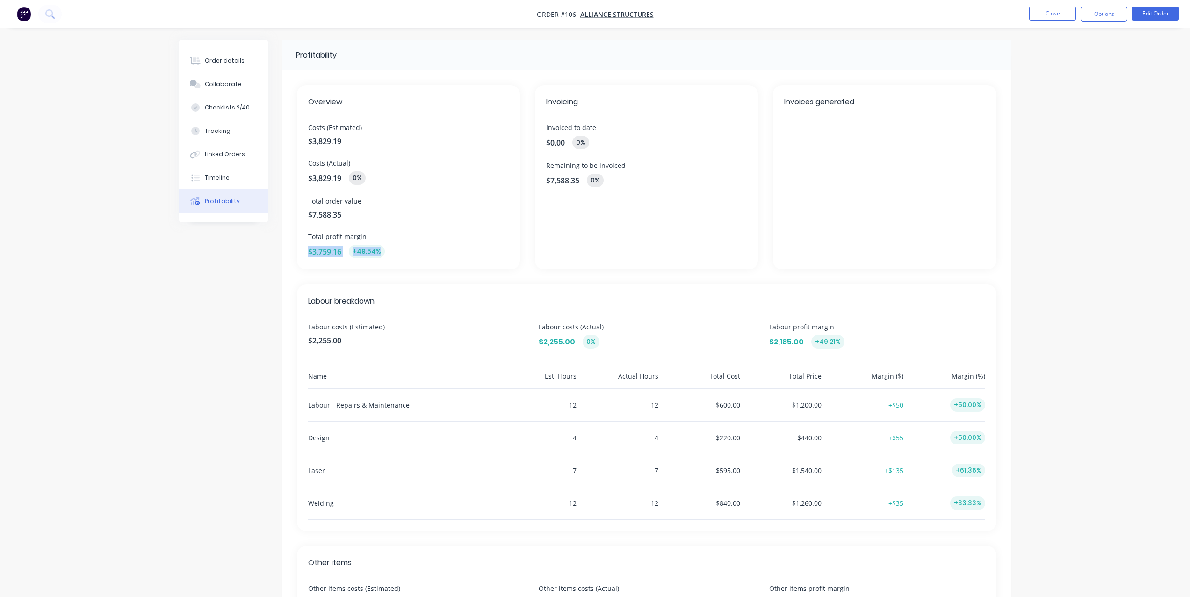
drag, startPoint x: 404, startPoint y: 249, endPoint x: 306, endPoint y: 254, distance: 98.3
click at [306, 254] on div "Overview Costs (Estimated) $3,829.19 Costs (Actual) $3,829.19 0% Total order va…" at bounding box center [408, 177] width 223 height 184
click at [24, 11] on img "button" at bounding box center [24, 14] width 14 height 14
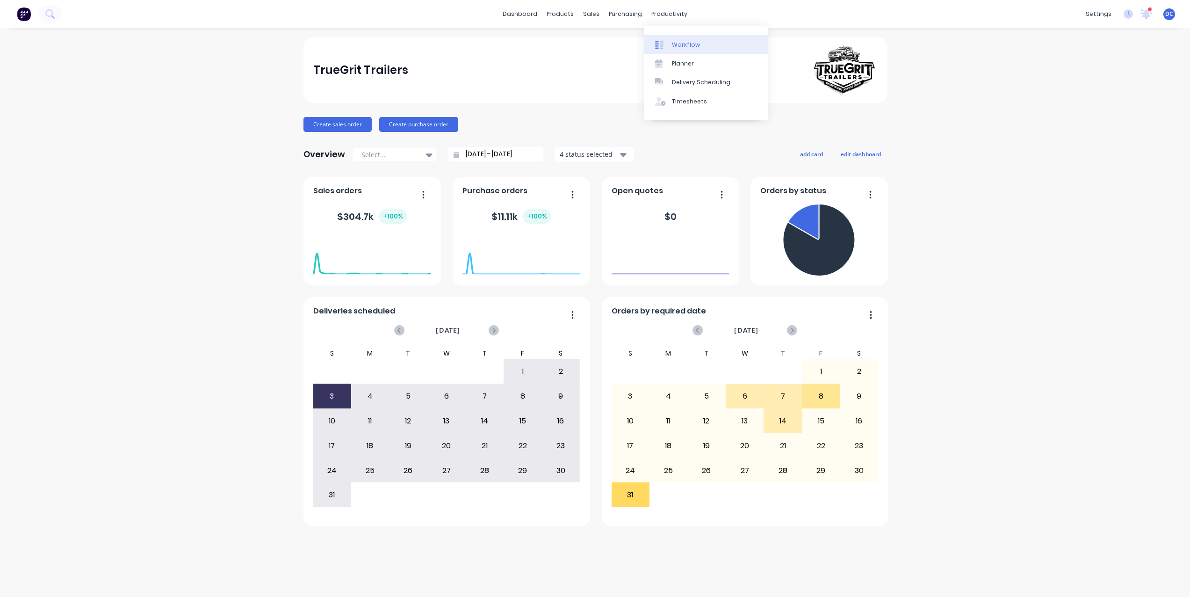
click at [691, 44] on div "Workflow" at bounding box center [686, 45] width 28 height 8
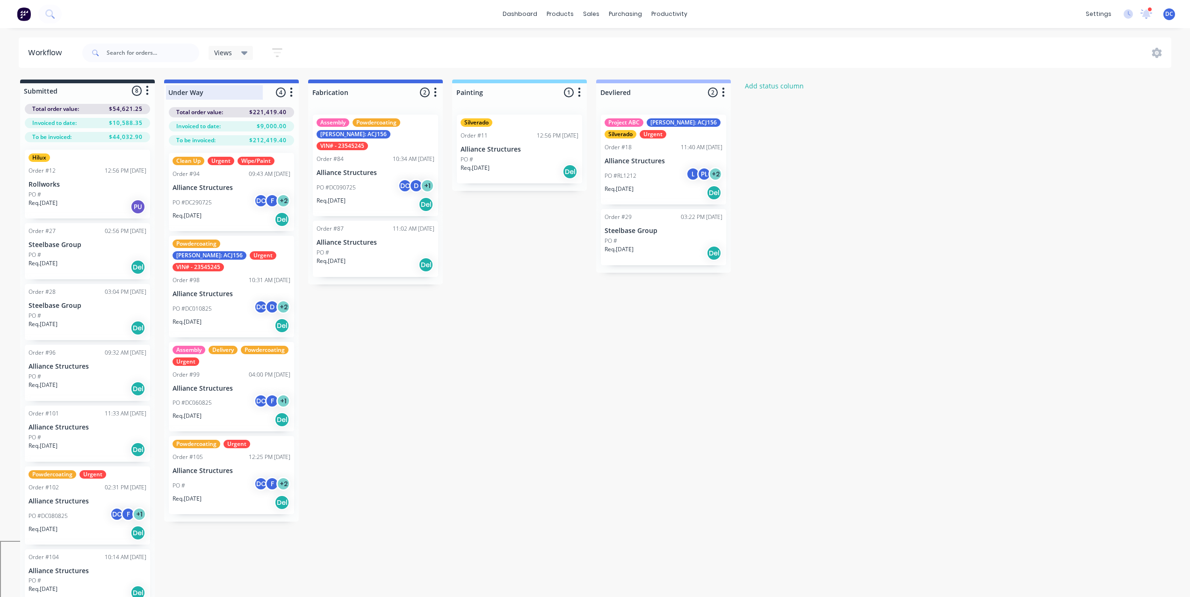
click at [220, 87] on div at bounding box center [231, 92] width 135 height 18
drag, startPoint x: 213, startPoint y: 92, endPoint x: 166, endPoint y: 92, distance: 47.2
click at [166, 92] on div "Under Way" at bounding box center [214, 92] width 97 height 14
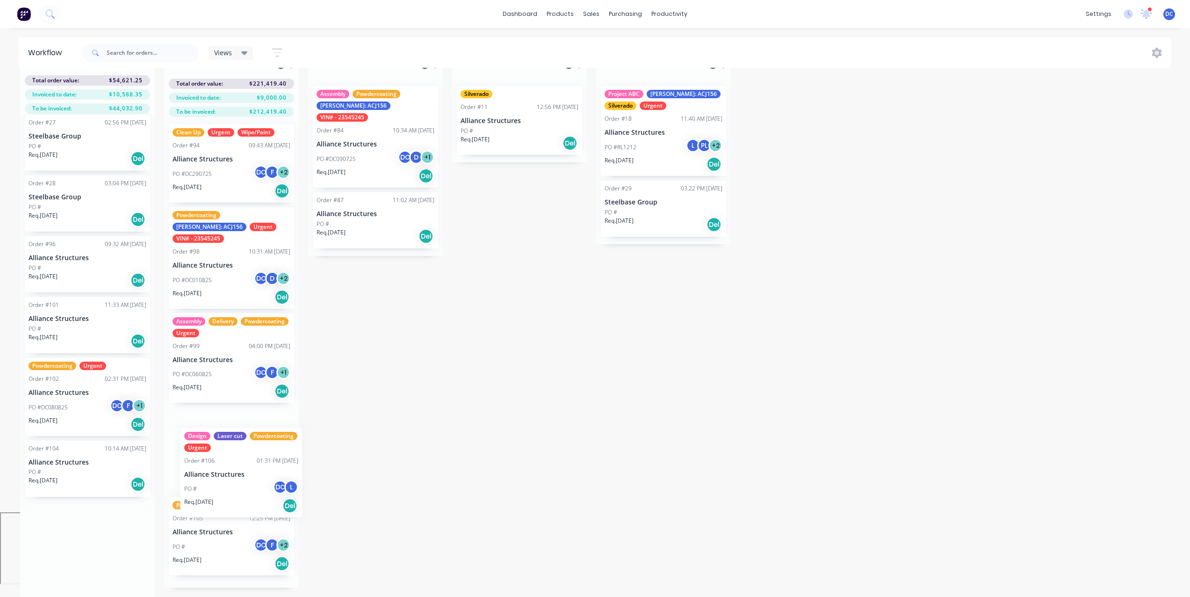
scroll to position [30, 0]
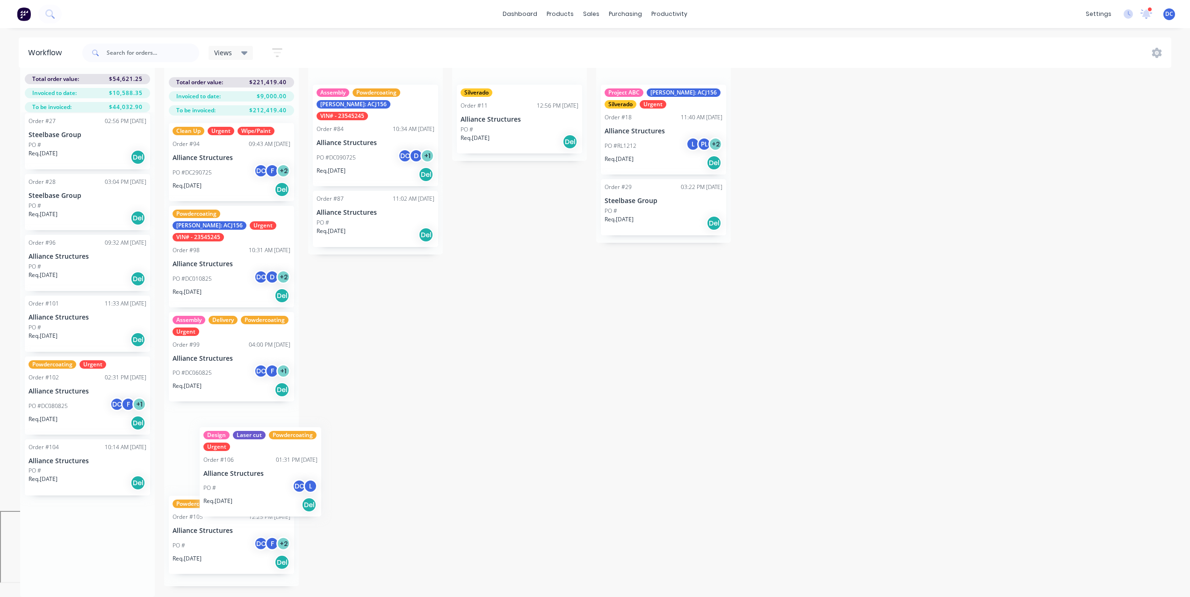
drag, startPoint x: 98, startPoint y: 538, endPoint x: 271, endPoint y: 451, distance: 193.7
click at [271, 451] on div "Submitted 8 Status colour #273444 hex #273444 Save Cancel Summaries Total order…" at bounding box center [501, 323] width 1017 height 547
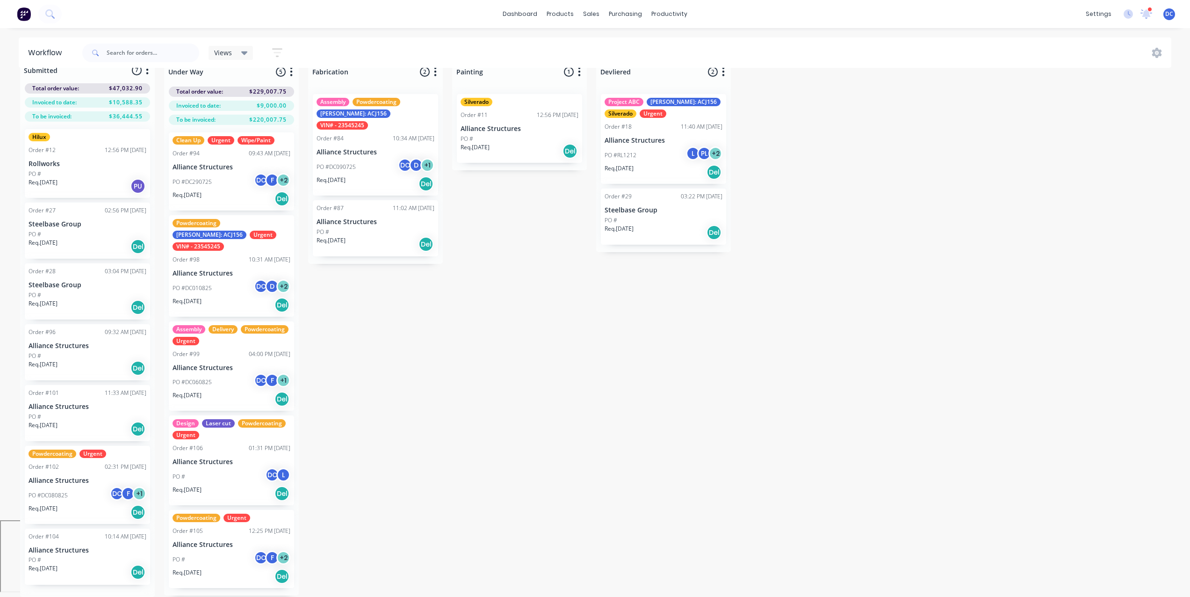
scroll to position [16, 0]
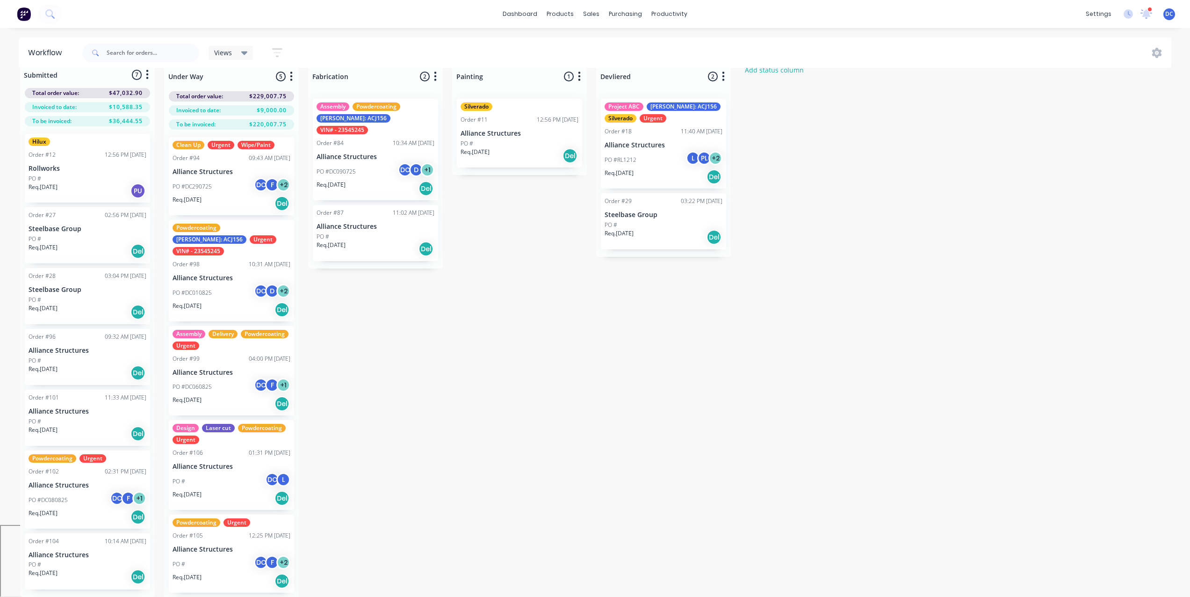
click at [291, 76] on icon "button" at bounding box center [291, 76] width 2 height 9
click at [240, 113] on button "Notifications" at bounding box center [250, 111] width 94 height 15
click at [401, 271] on div "Submitted 7 Status colour #273444 hex #273444 Save Cancel Summaries Total order…" at bounding box center [501, 332] width 1017 height 536
click at [393, 311] on div "Submitted 7 Status colour #273444 hex #273444 Save Cancel Summaries Total order…" at bounding box center [501, 332] width 1017 height 536
click at [276, 238] on div "Powdercoating [PERSON_NAME]: ACJ156 Urgent VIN# - 23545245" at bounding box center [232, 240] width 118 height 32
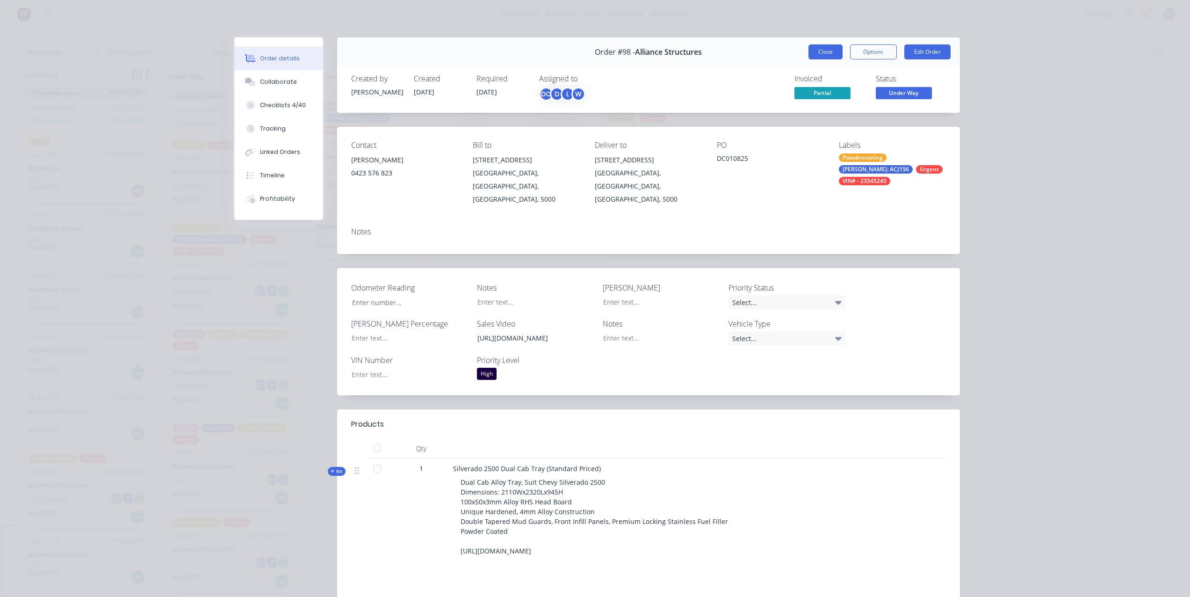
click at [826, 48] on button "Close" at bounding box center [826, 51] width 34 height 15
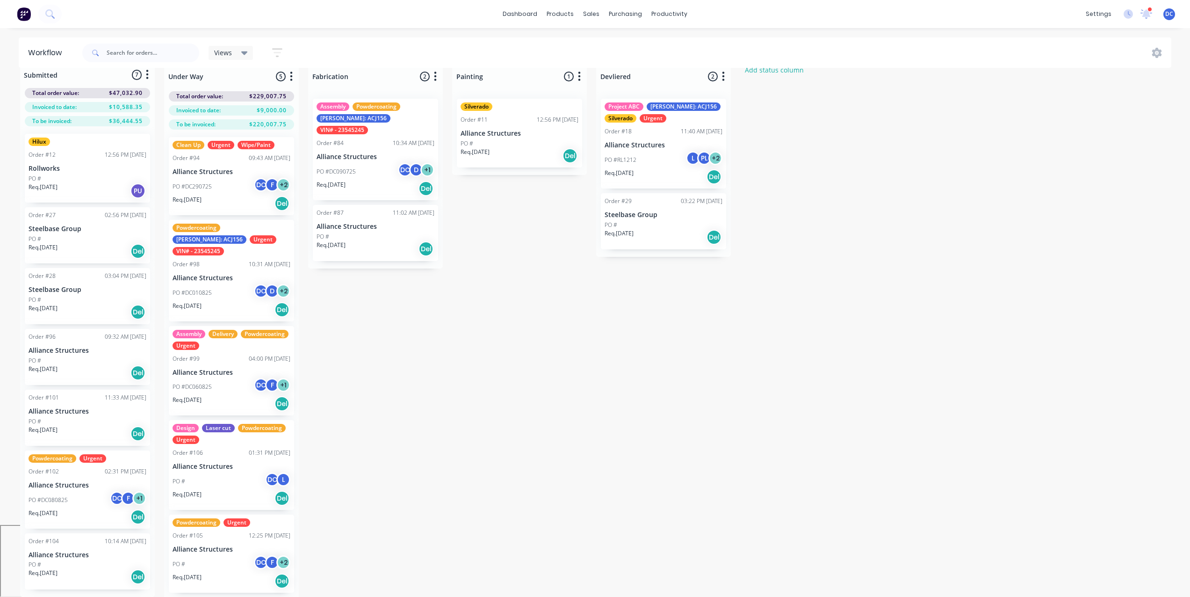
scroll to position [0, 0]
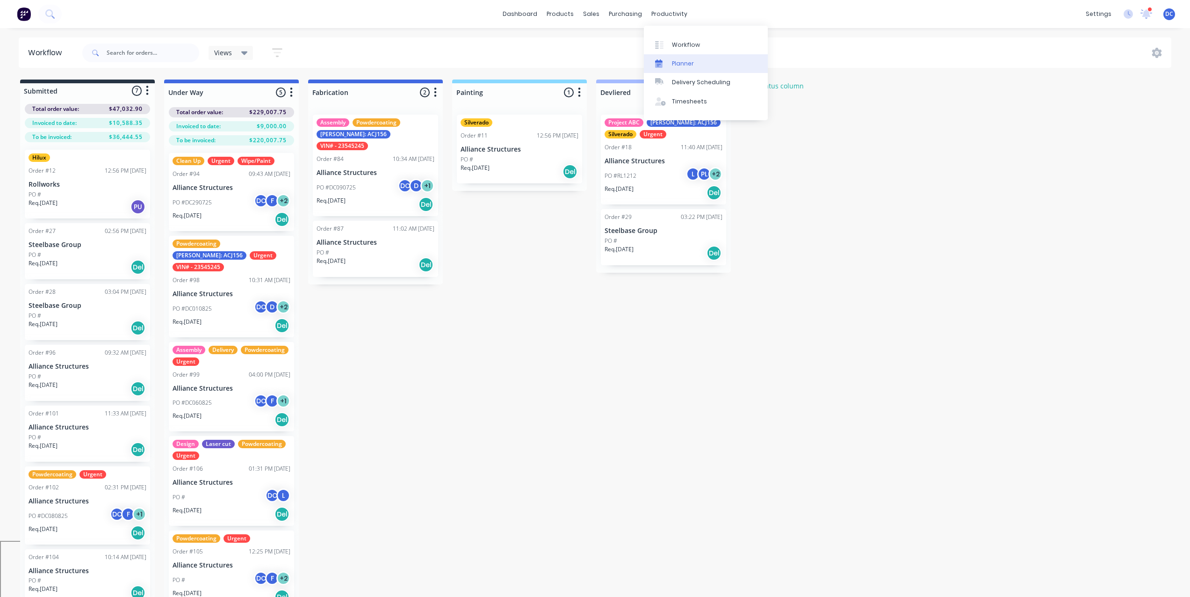
click at [687, 60] on div "Planner" at bounding box center [683, 63] width 22 height 8
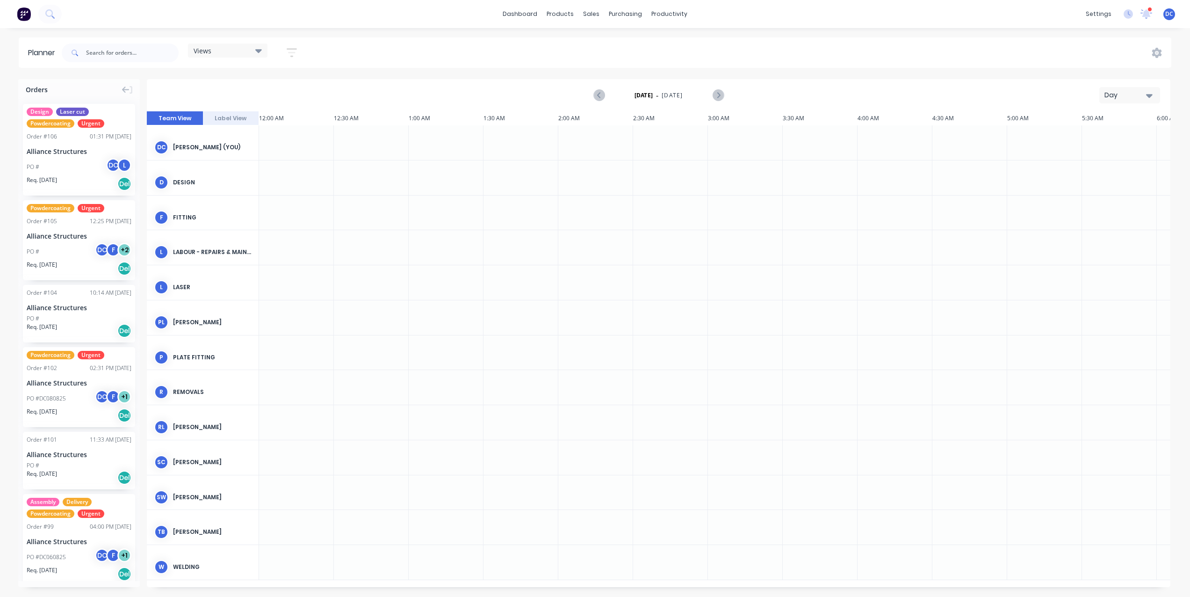
scroll to position [0, 1946]
click at [1113, 95] on div "Day" at bounding box center [1126, 95] width 43 height 10
click at [1097, 134] on div "Week" at bounding box center [1113, 139] width 93 height 19
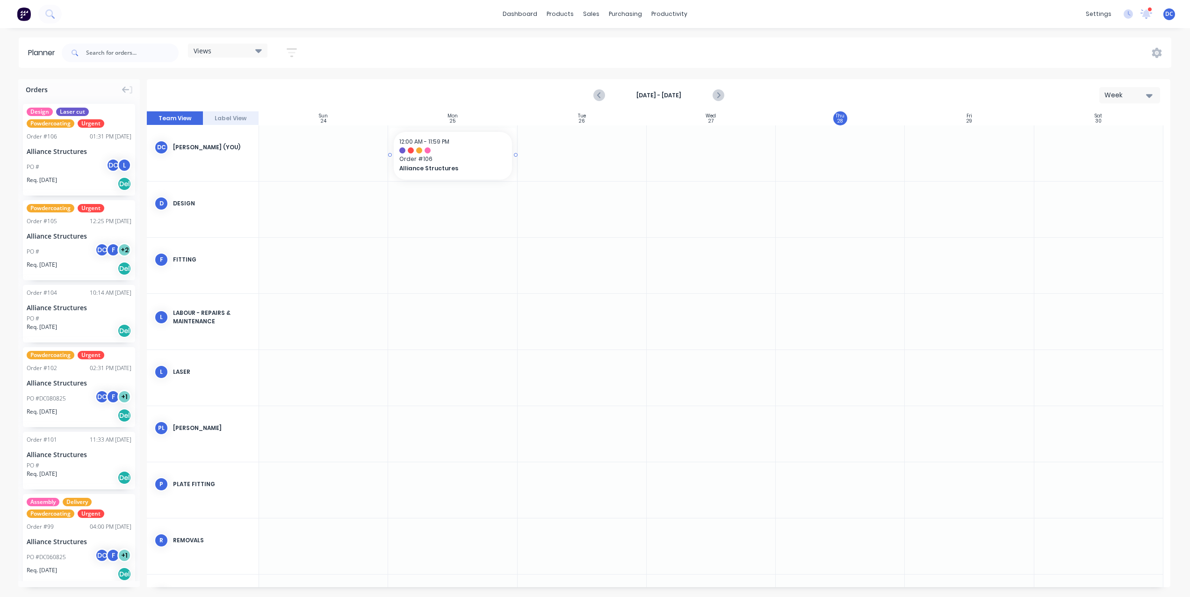
drag, startPoint x: 112, startPoint y: 123, endPoint x: 411, endPoint y: 142, distance: 299.4
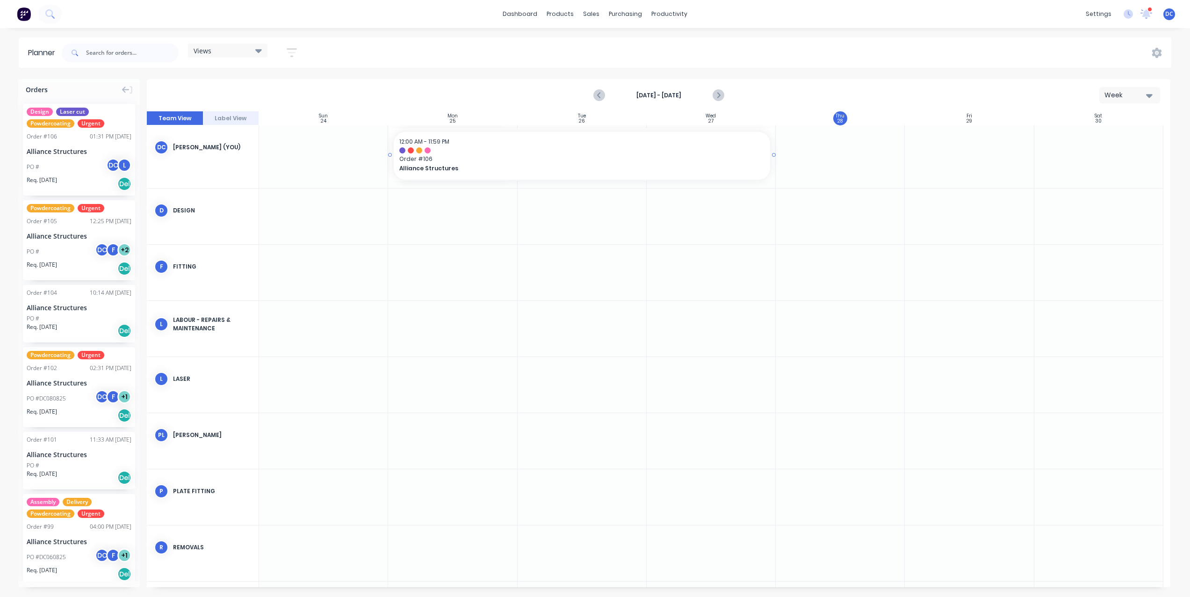
drag, startPoint x: 513, startPoint y: 156, endPoint x: 692, endPoint y: 161, distance: 178.7
drag, startPoint x: 103, startPoint y: 219, endPoint x: 436, endPoint y: 168, distance: 337.2
click at [1116, 95] on div "Week" at bounding box center [1126, 95] width 43 height 10
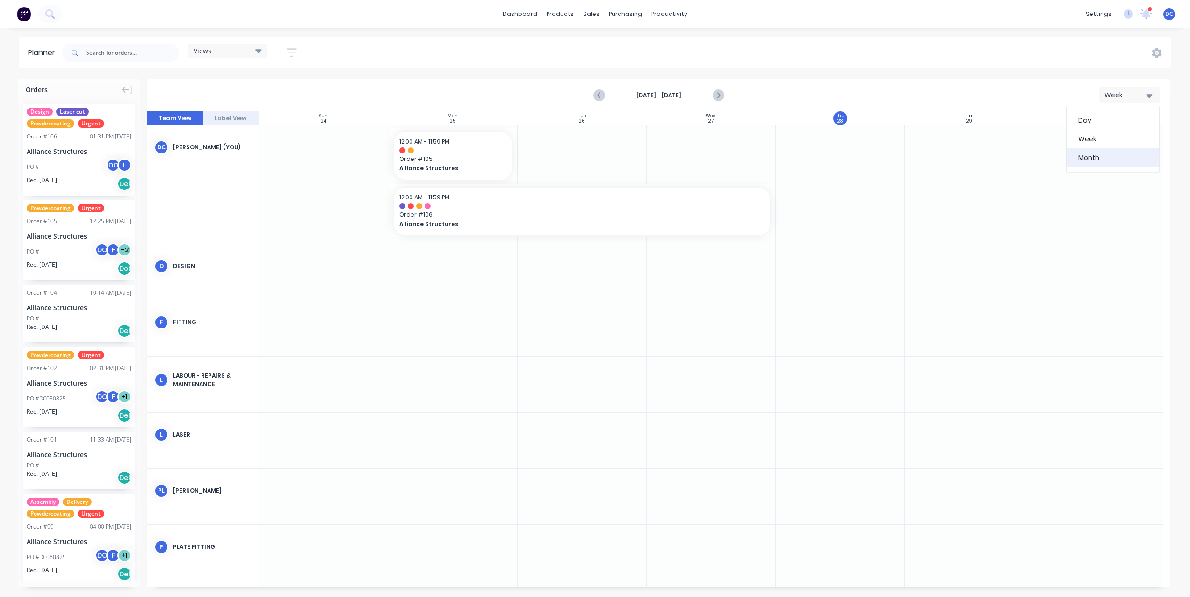
click at [1092, 152] on div "Month" at bounding box center [1113, 157] width 93 height 19
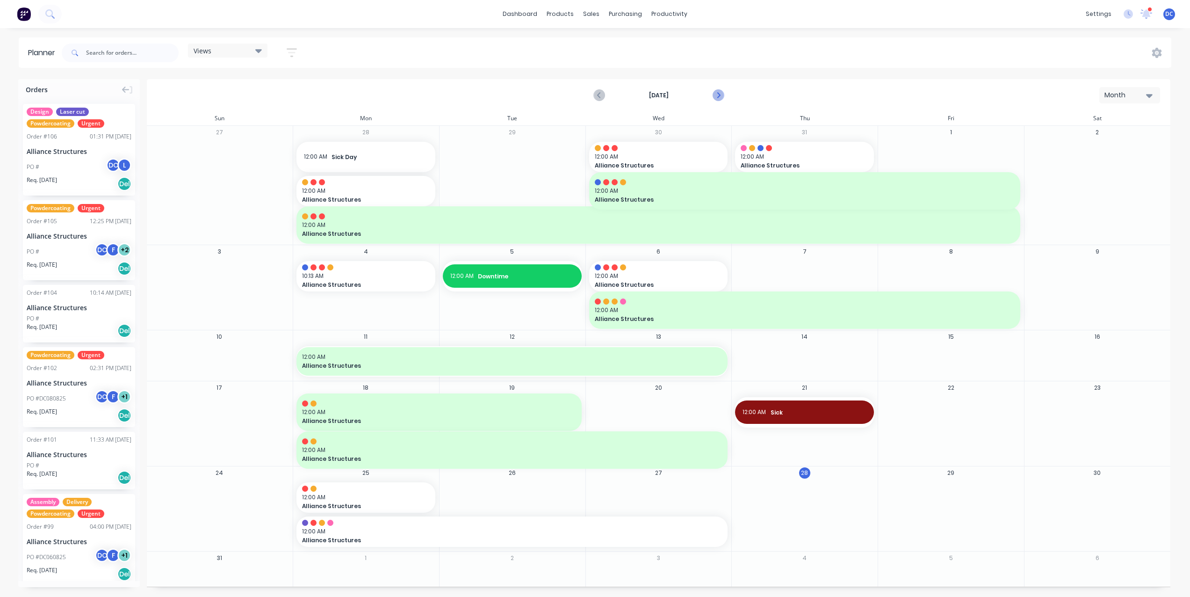
click at [715, 95] on icon "Next page" at bounding box center [717, 95] width 11 height 11
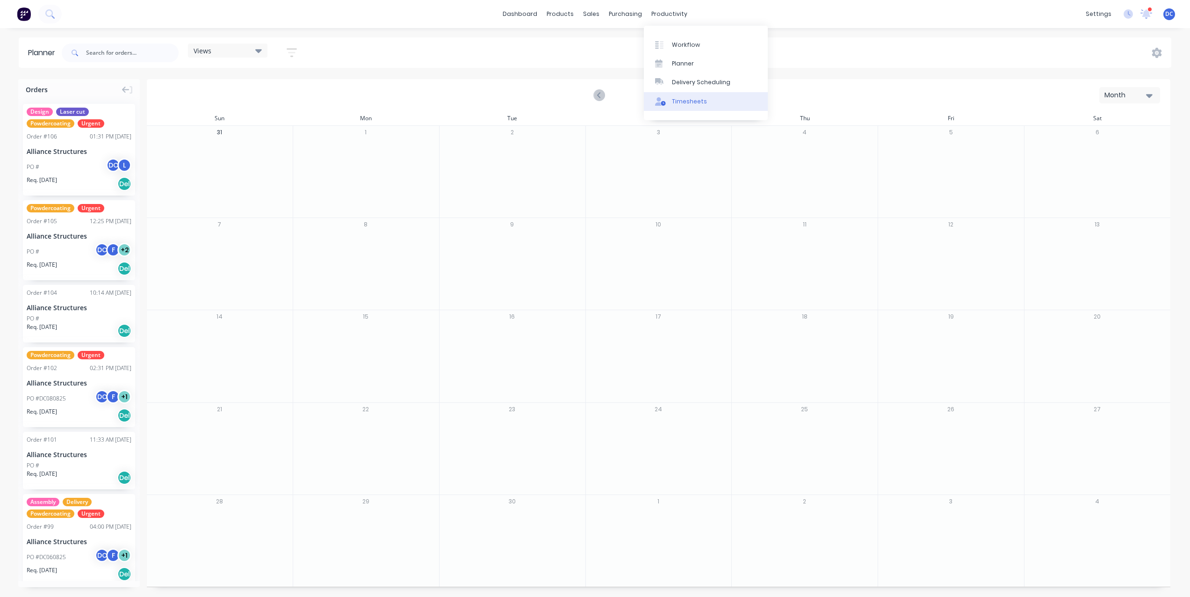
click at [686, 94] on link "Timesheets" at bounding box center [706, 101] width 124 height 19
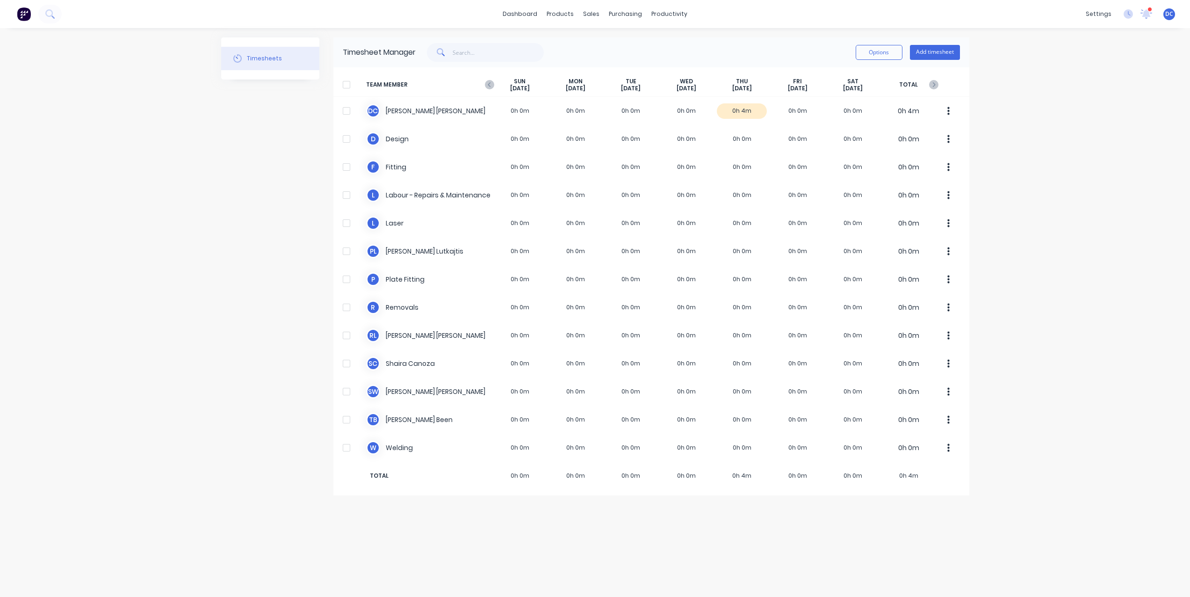
click at [29, 16] on img at bounding box center [24, 14] width 14 height 14
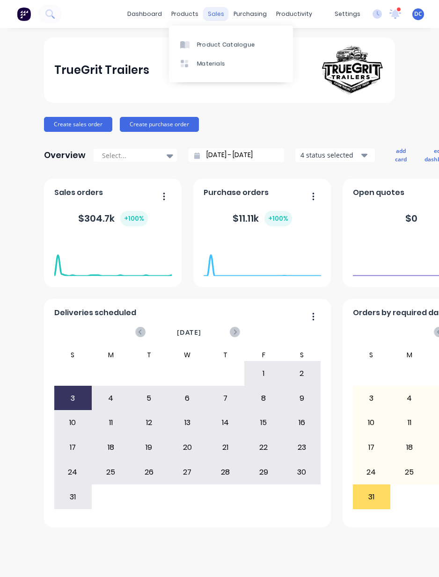
click at [212, 18] on div "sales" at bounding box center [216, 14] width 26 height 14
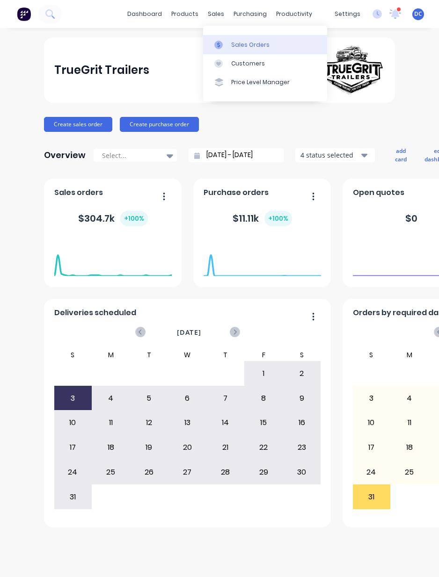
click at [239, 50] on link "Sales Orders" at bounding box center [265, 44] width 124 height 19
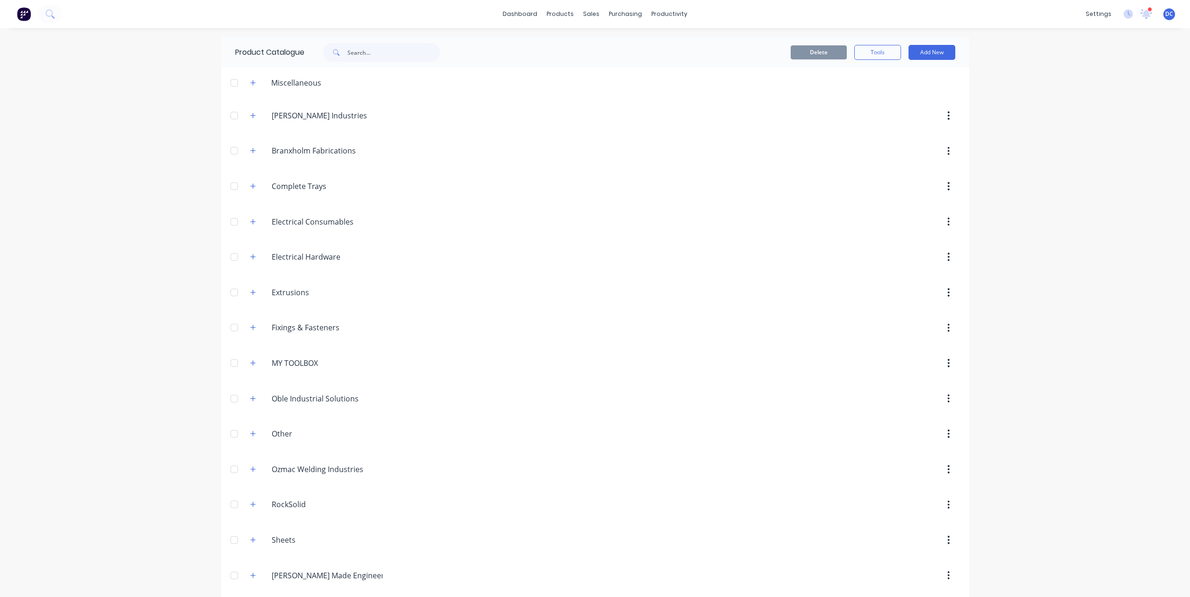
scroll to position [41, 0]
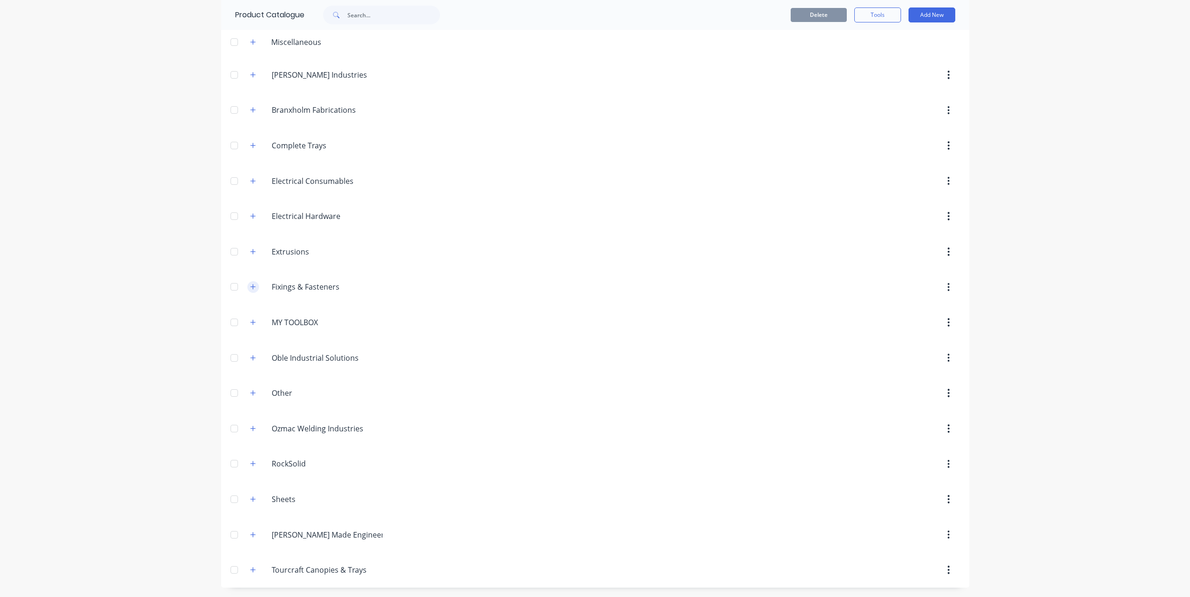
click at [253, 286] on icon "button" at bounding box center [252, 286] width 5 height 5
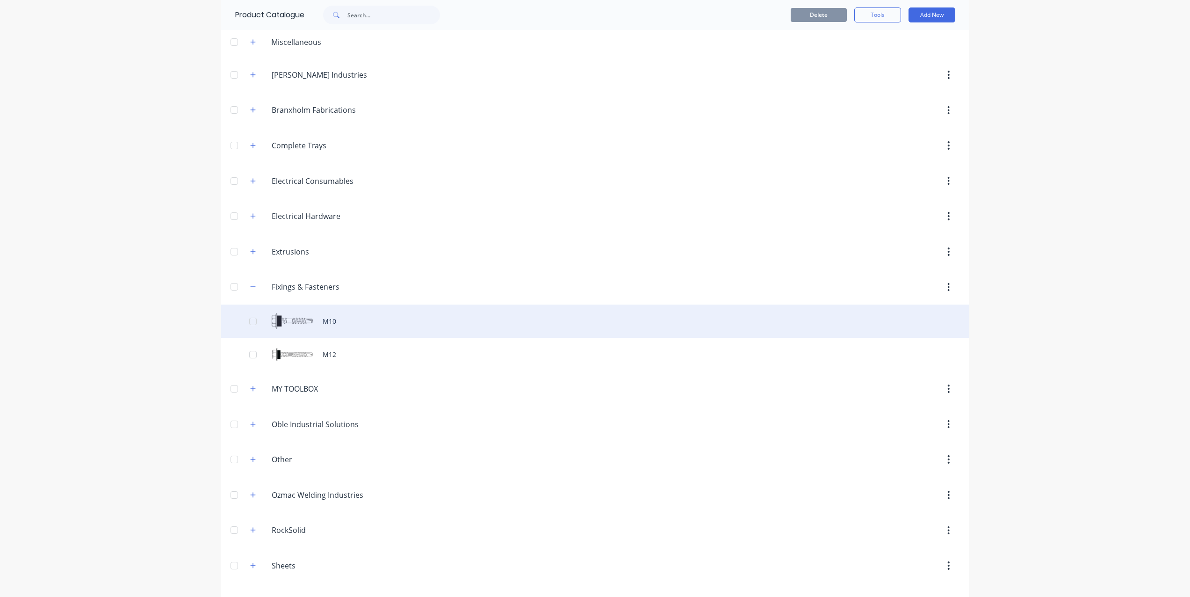
click at [302, 323] on div "M10" at bounding box center [595, 320] width 748 height 33
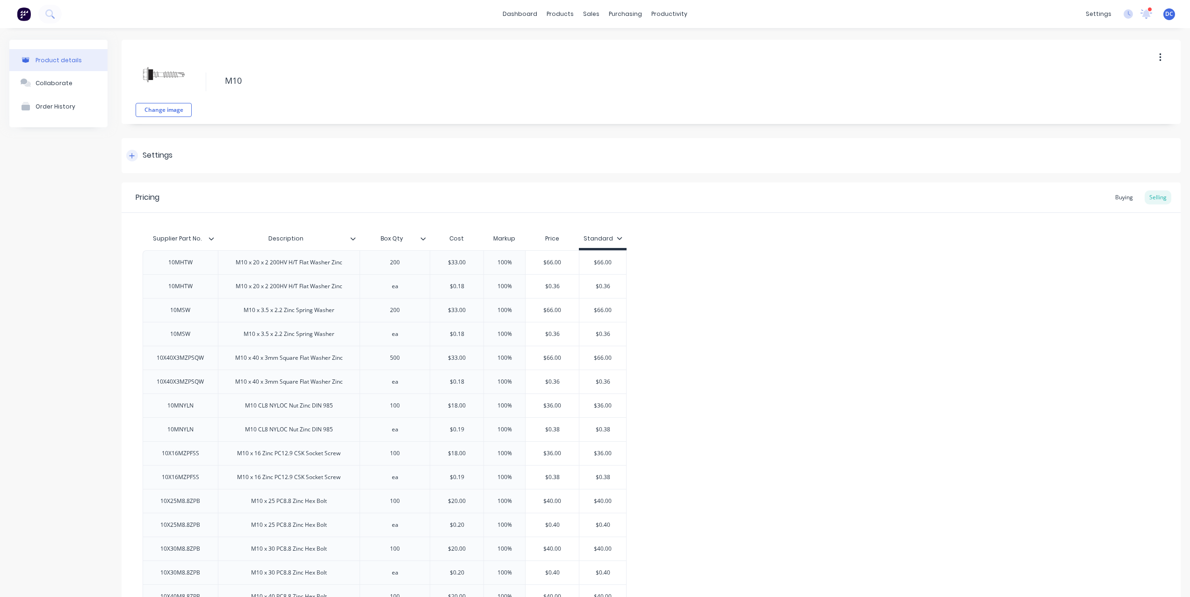
click at [133, 152] on icon at bounding box center [132, 155] width 6 height 7
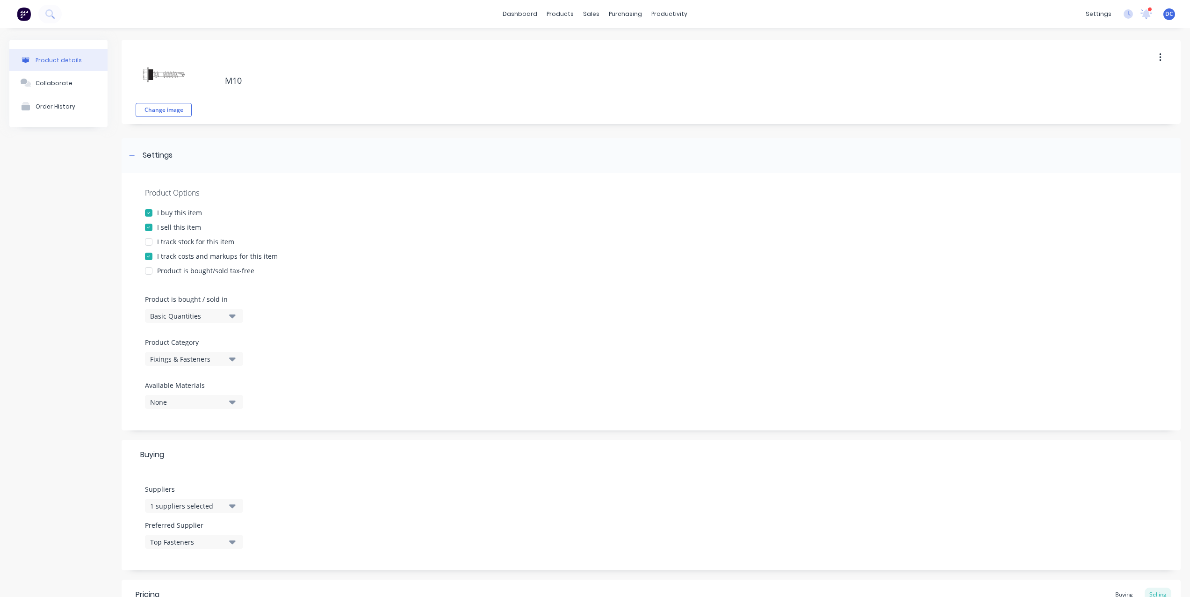
click at [149, 242] on div at bounding box center [148, 241] width 19 height 19
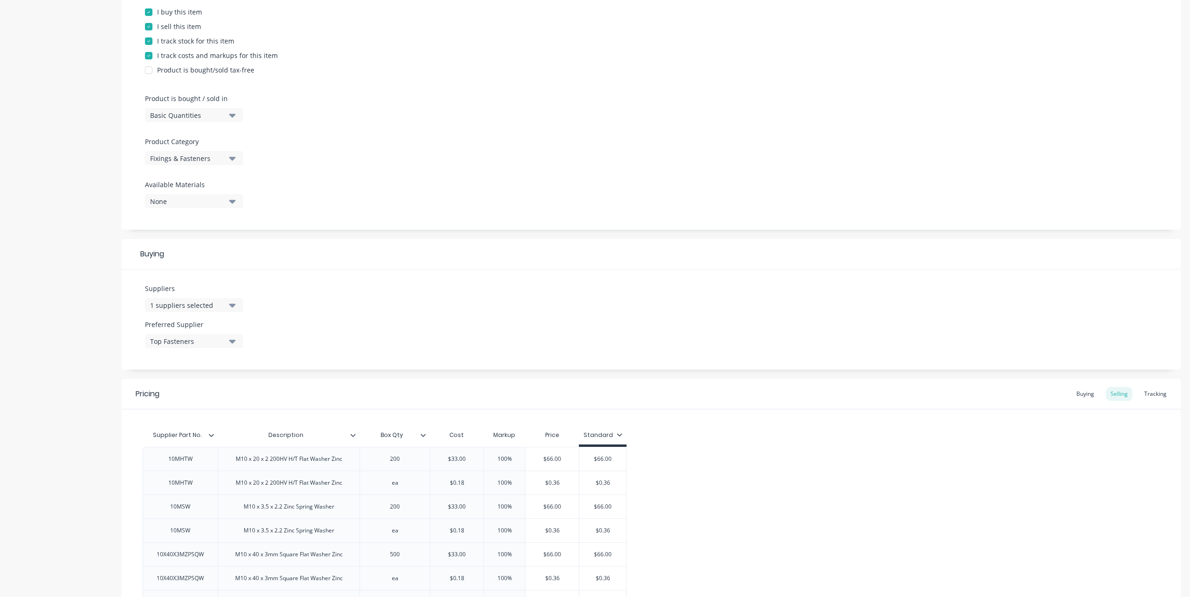
scroll to position [210, 0]
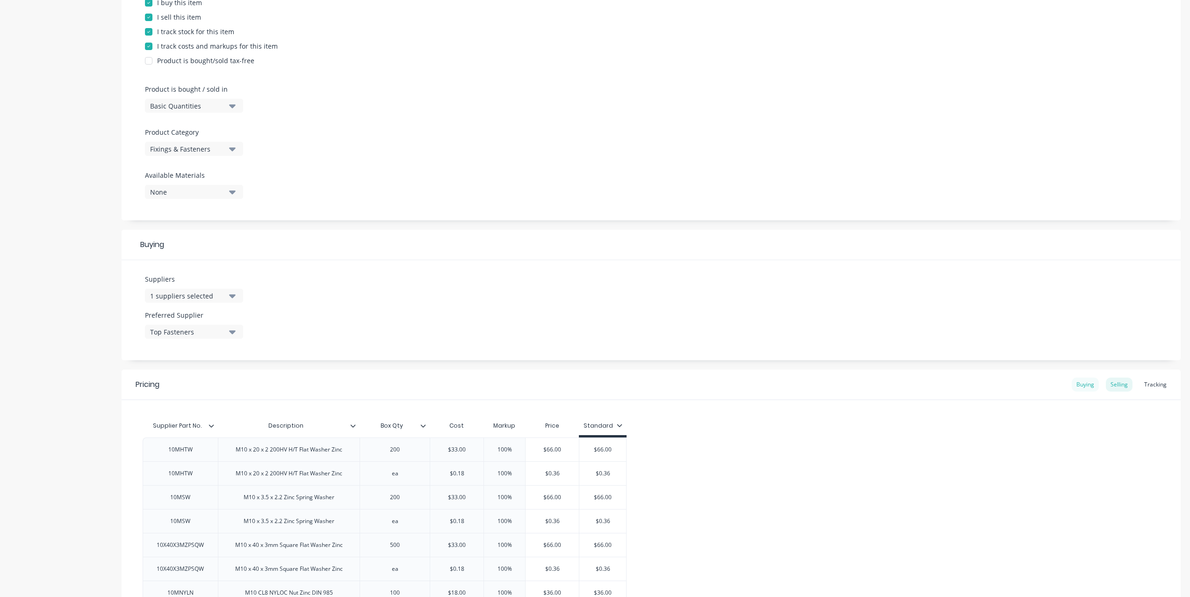
click at [1082, 378] on div "Buying" at bounding box center [1085, 384] width 27 height 14
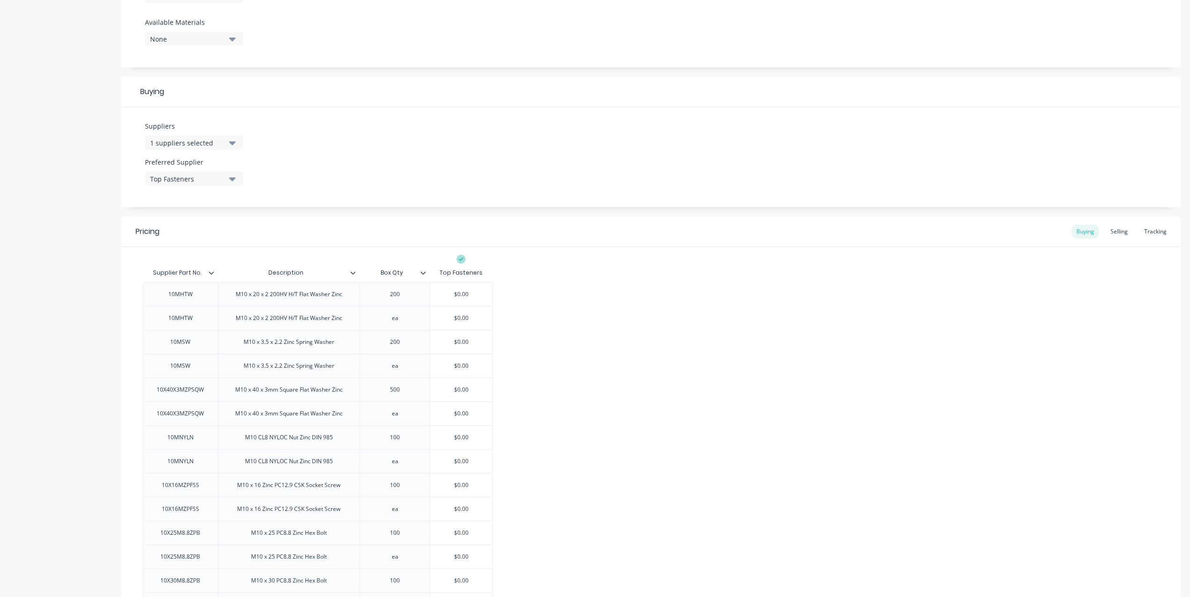
scroll to position [372, 0]
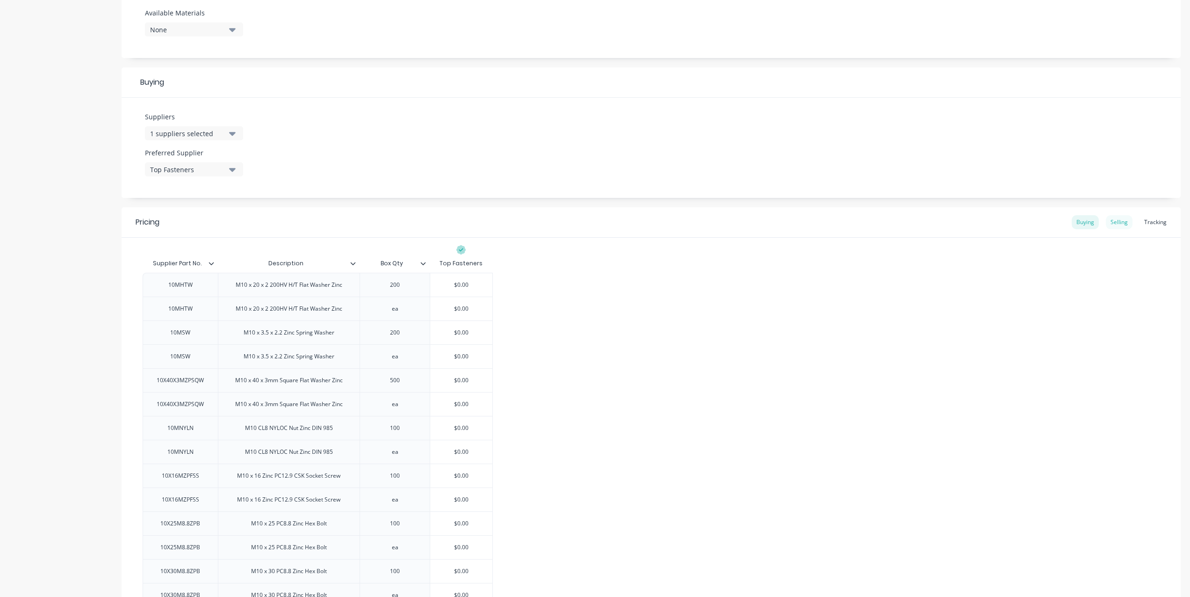
click at [1116, 220] on div "Selling" at bounding box center [1119, 222] width 27 height 14
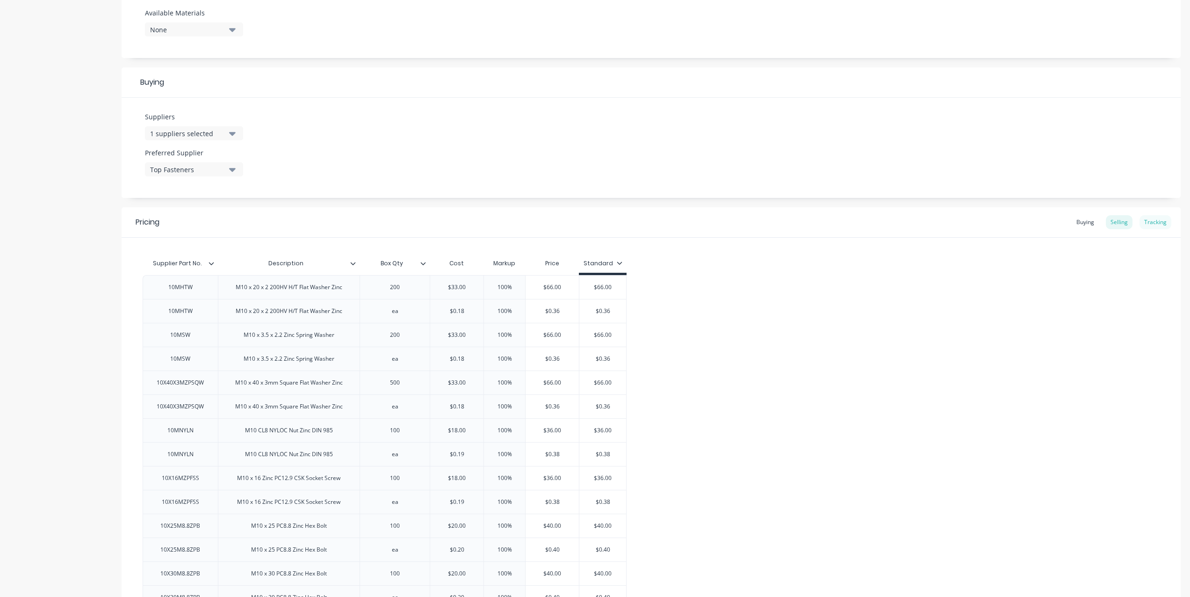
click at [1156, 221] on div "Tracking" at bounding box center [1156, 222] width 32 height 14
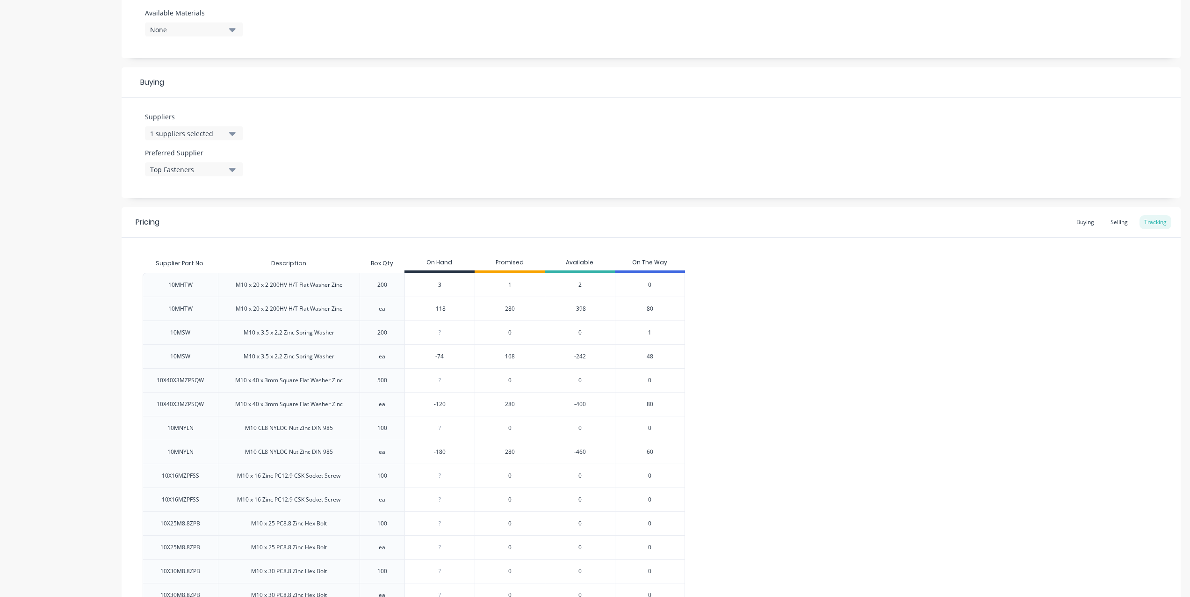
type textarea "x"
